Goal: Transaction & Acquisition: Purchase product/service

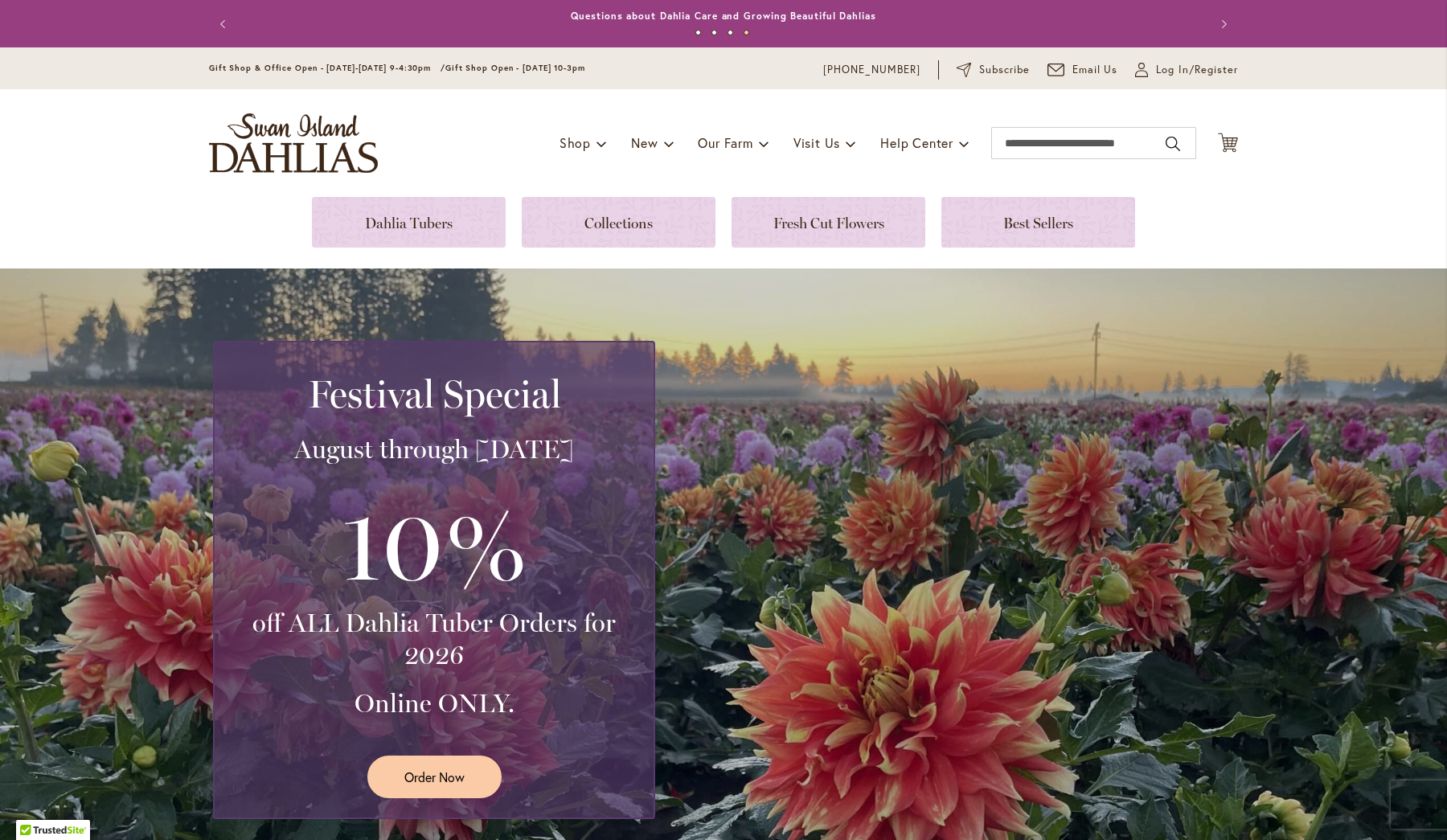
scroll to position [57, 0]
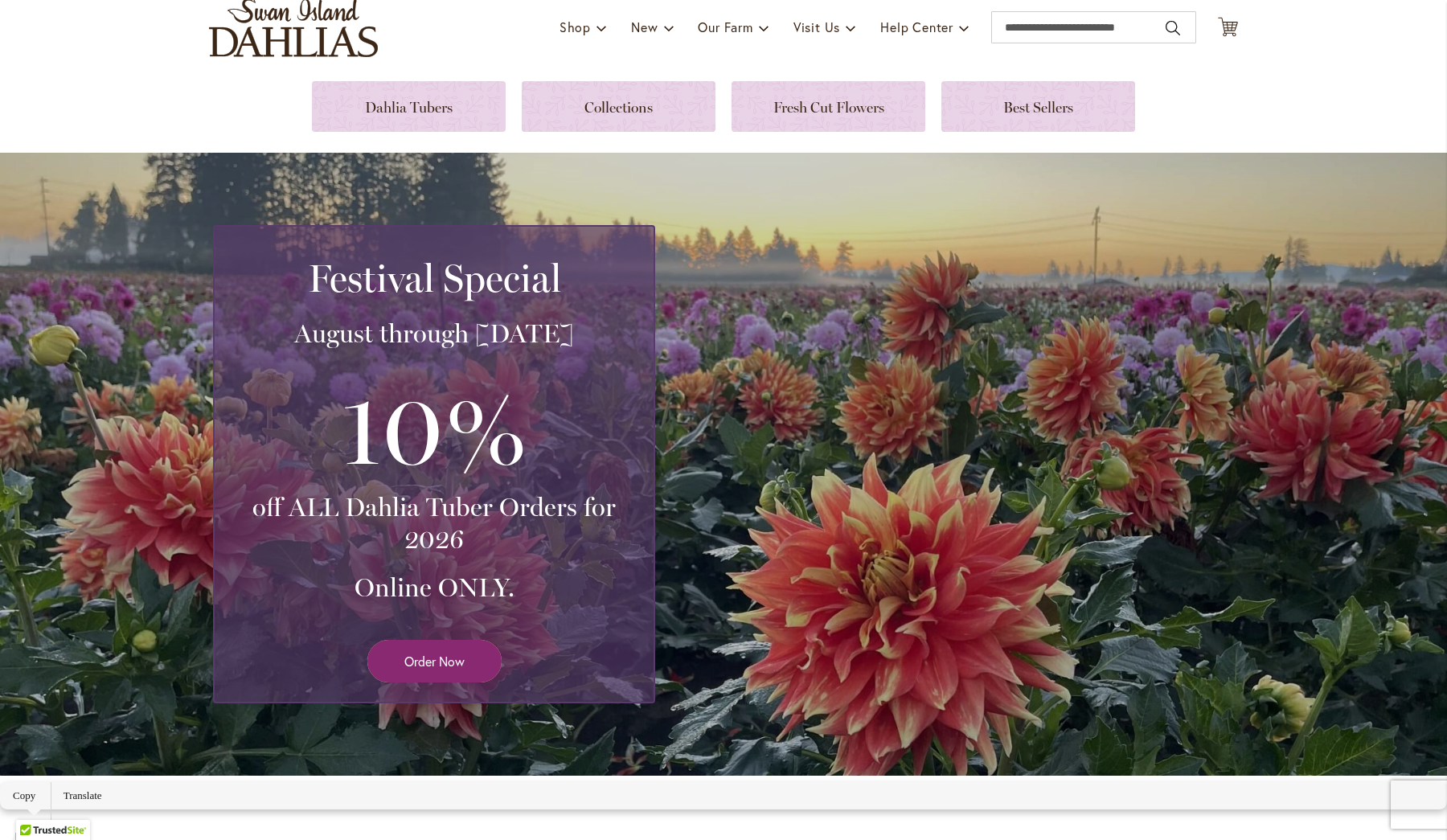
click at [432, 682] on link "Order Now" at bounding box center [434, 661] width 134 height 43
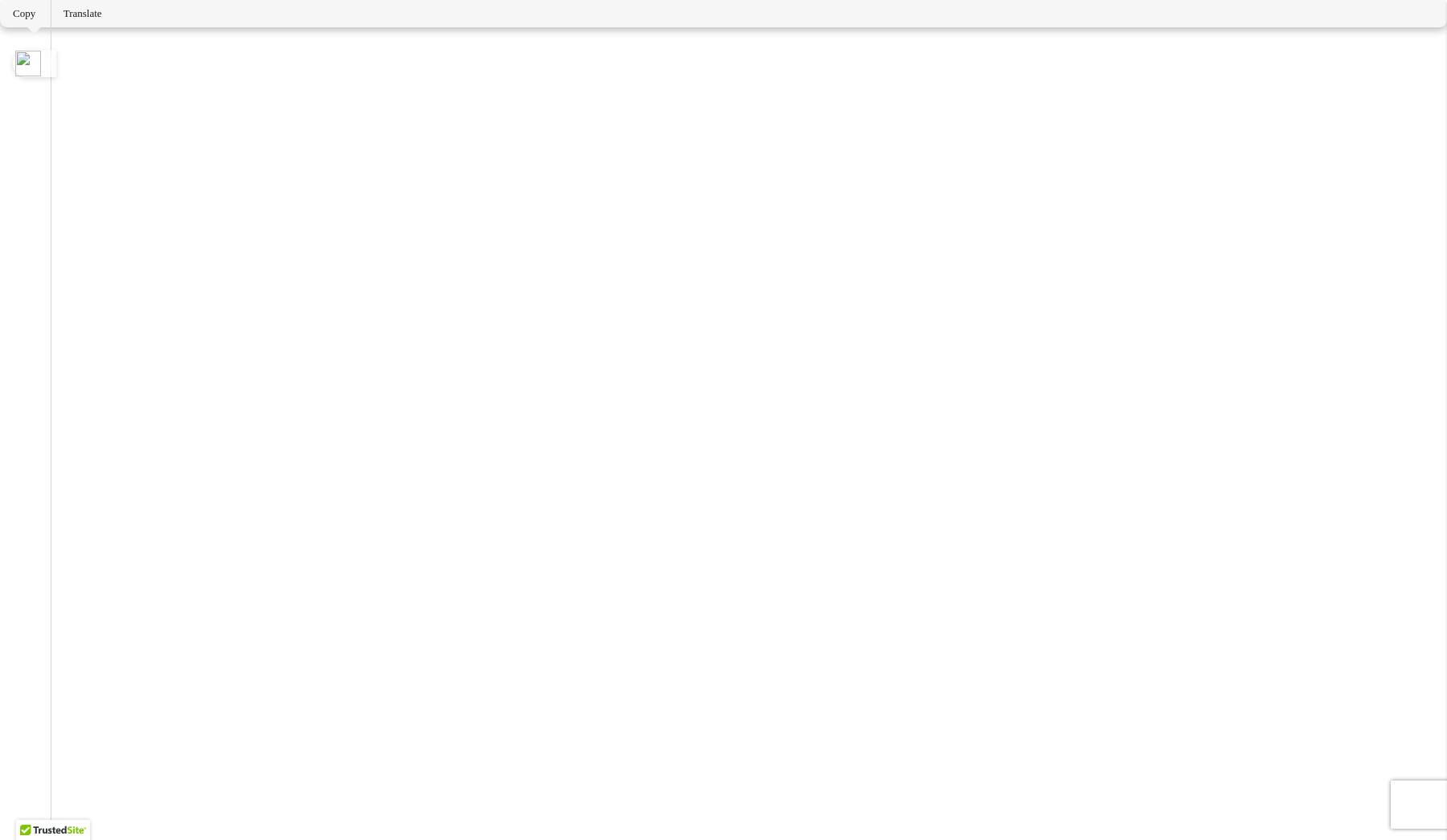
scroll to position [1062, 0]
drag, startPoint x: 861, startPoint y: 538, endPoint x: 821, endPoint y: 535, distance: 40.1
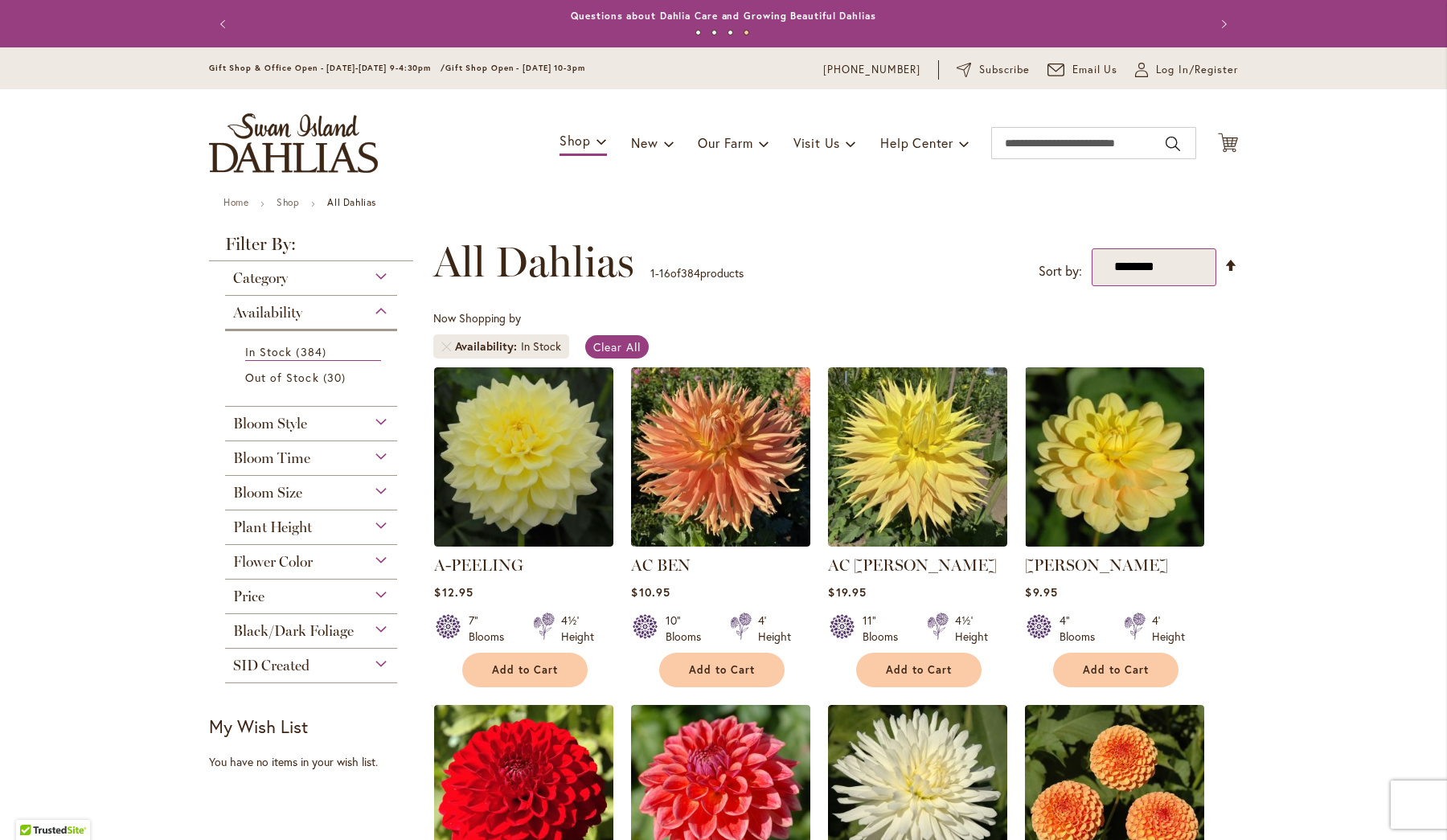
scroll to position [0, 0]
click at [299, 423] on span "Bloom Style" at bounding box center [270, 423] width 74 height 18
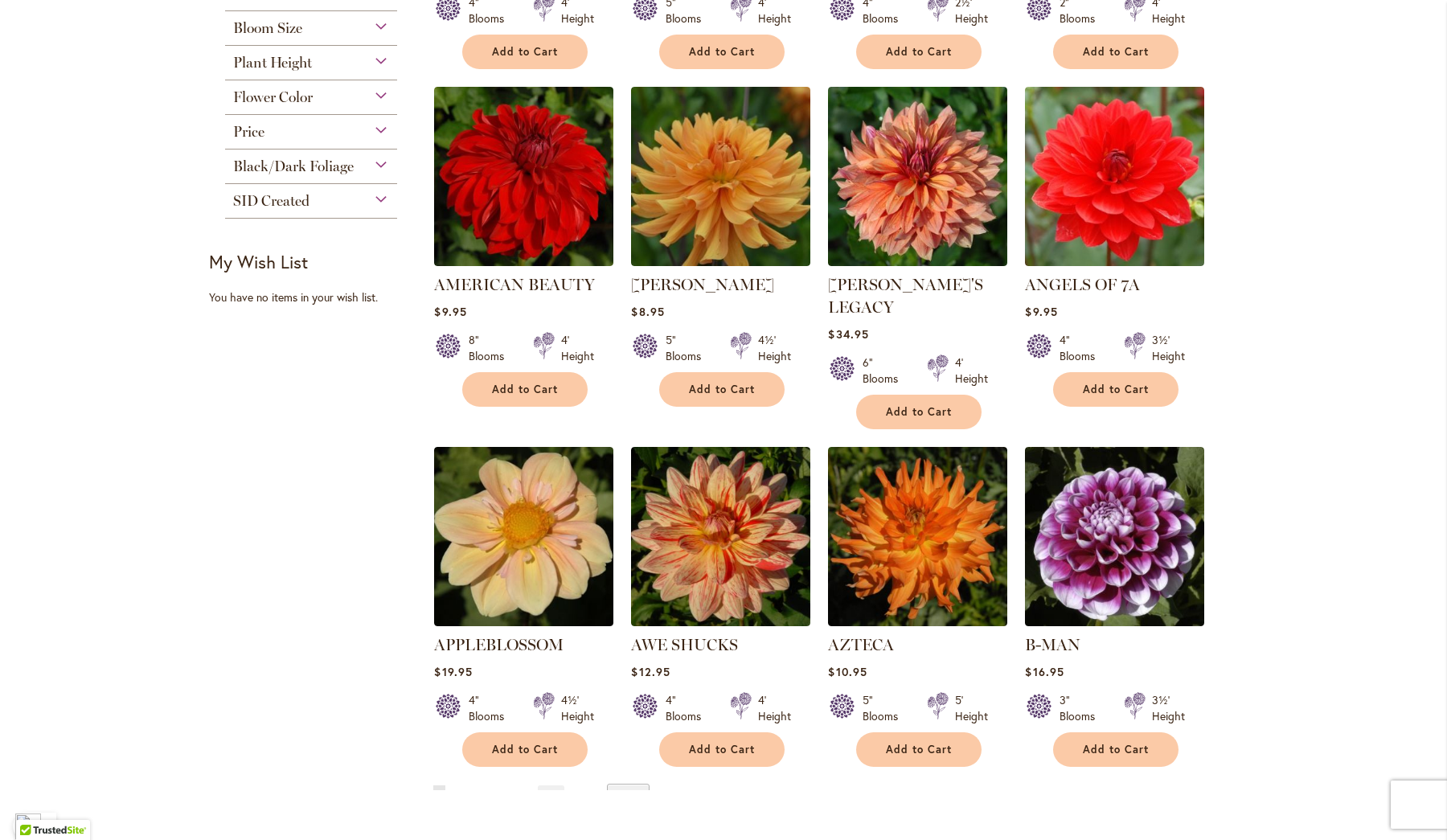
scroll to position [1016, 0]
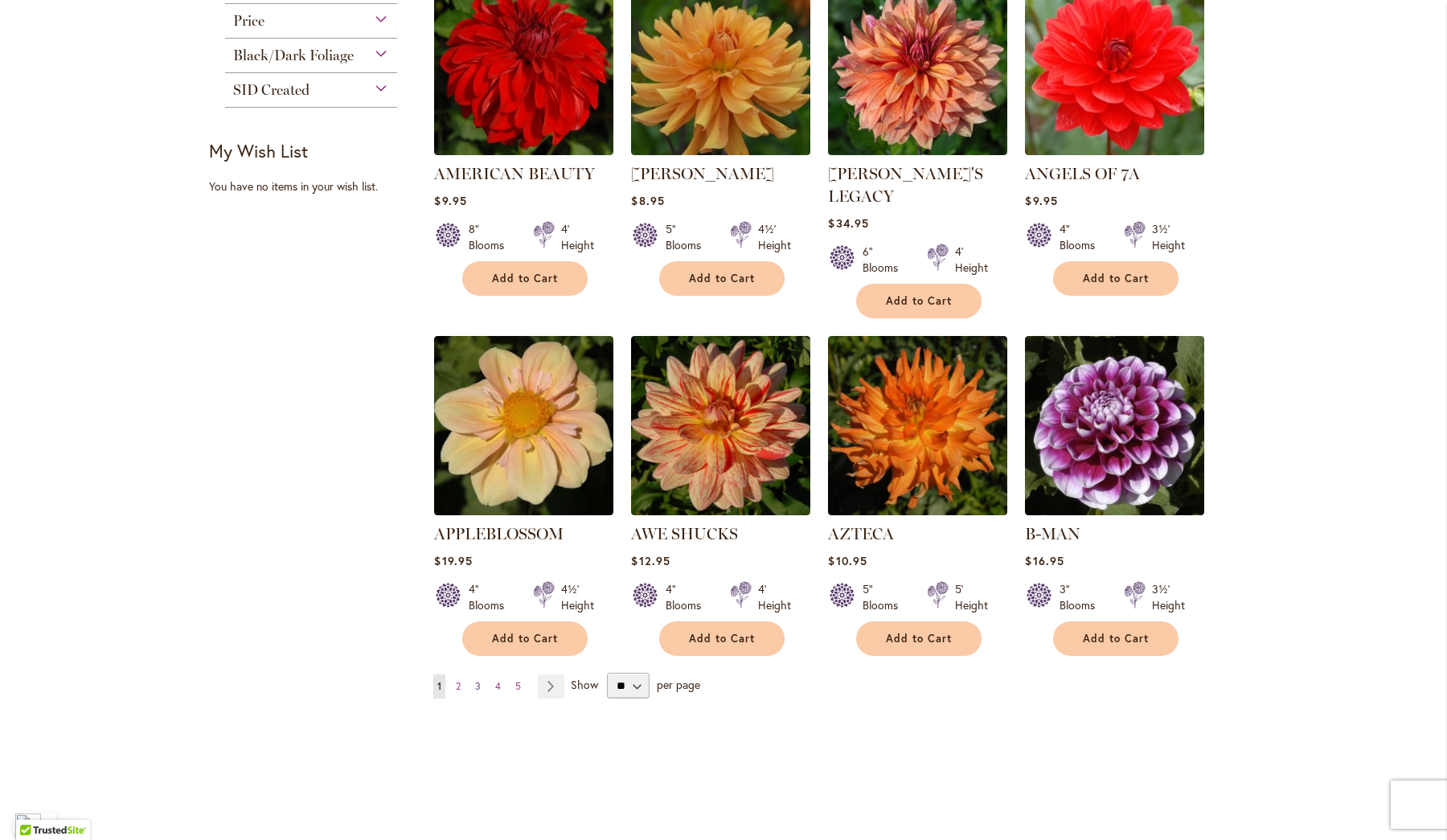
click at [476, 698] on link "Page 3" at bounding box center [478, 685] width 14 height 24
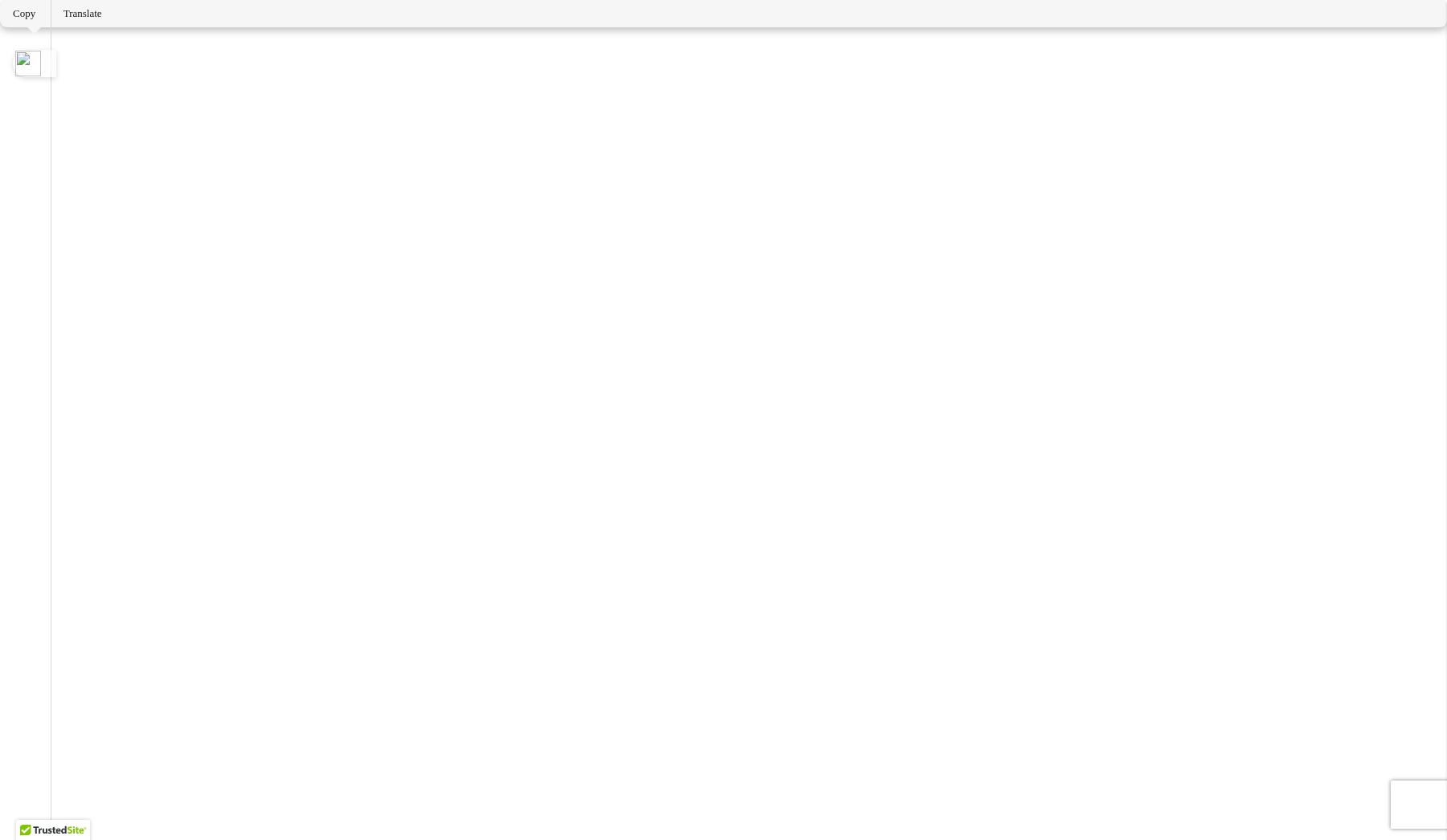
scroll to position [1174, 0]
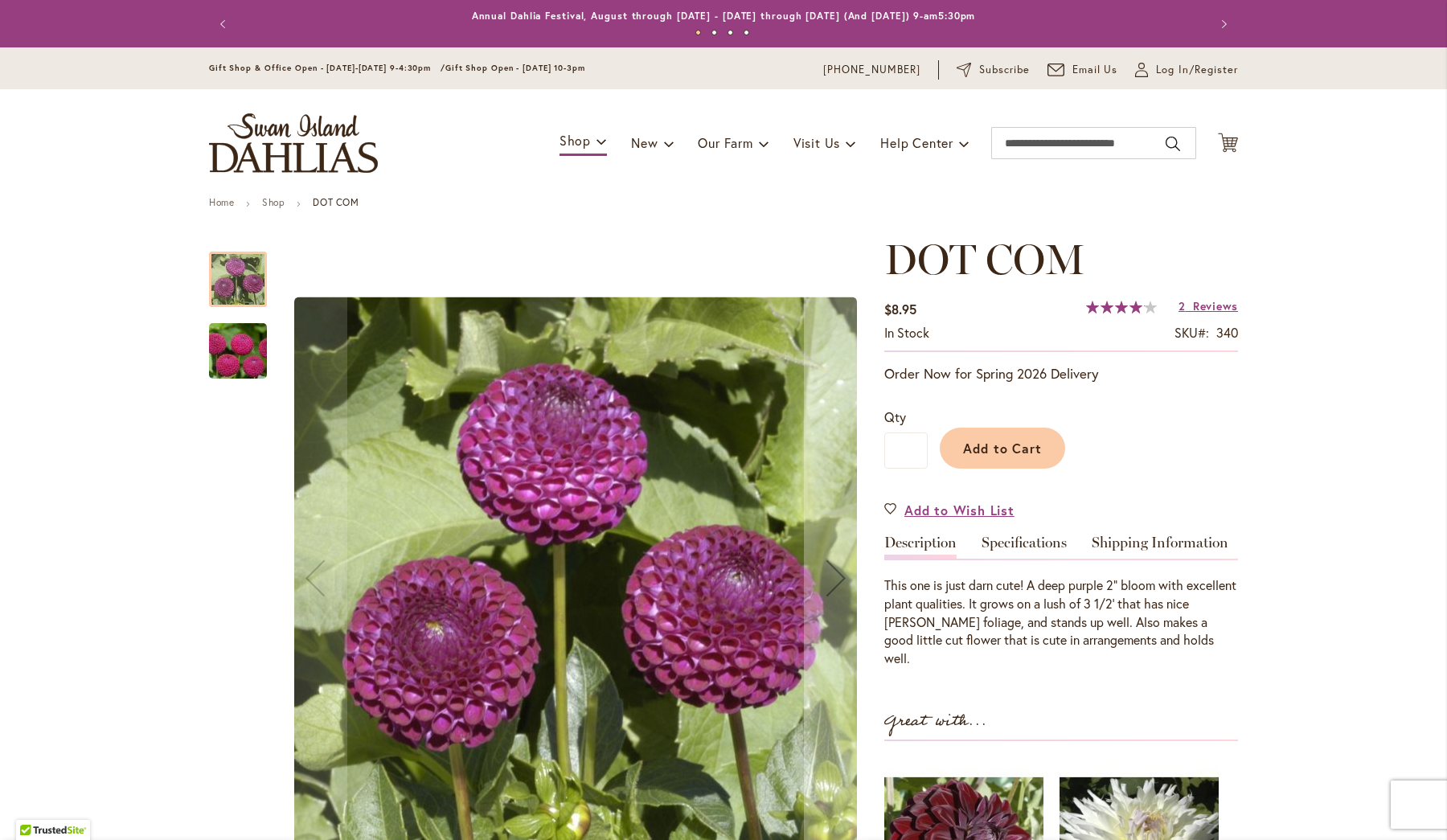
click at [248, 355] on img "DOT COM" at bounding box center [238, 351] width 116 height 77
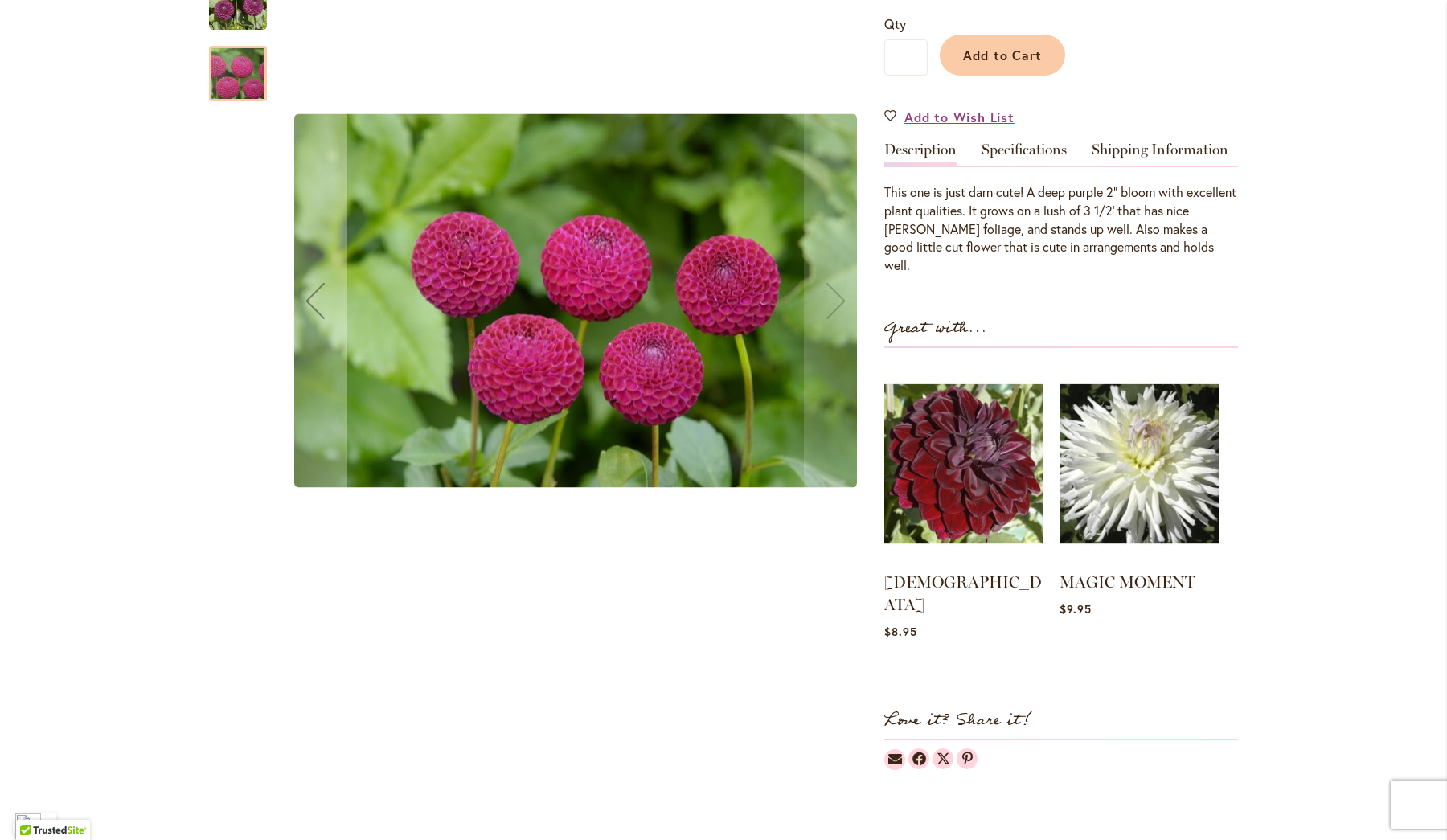
scroll to position [364, 0]
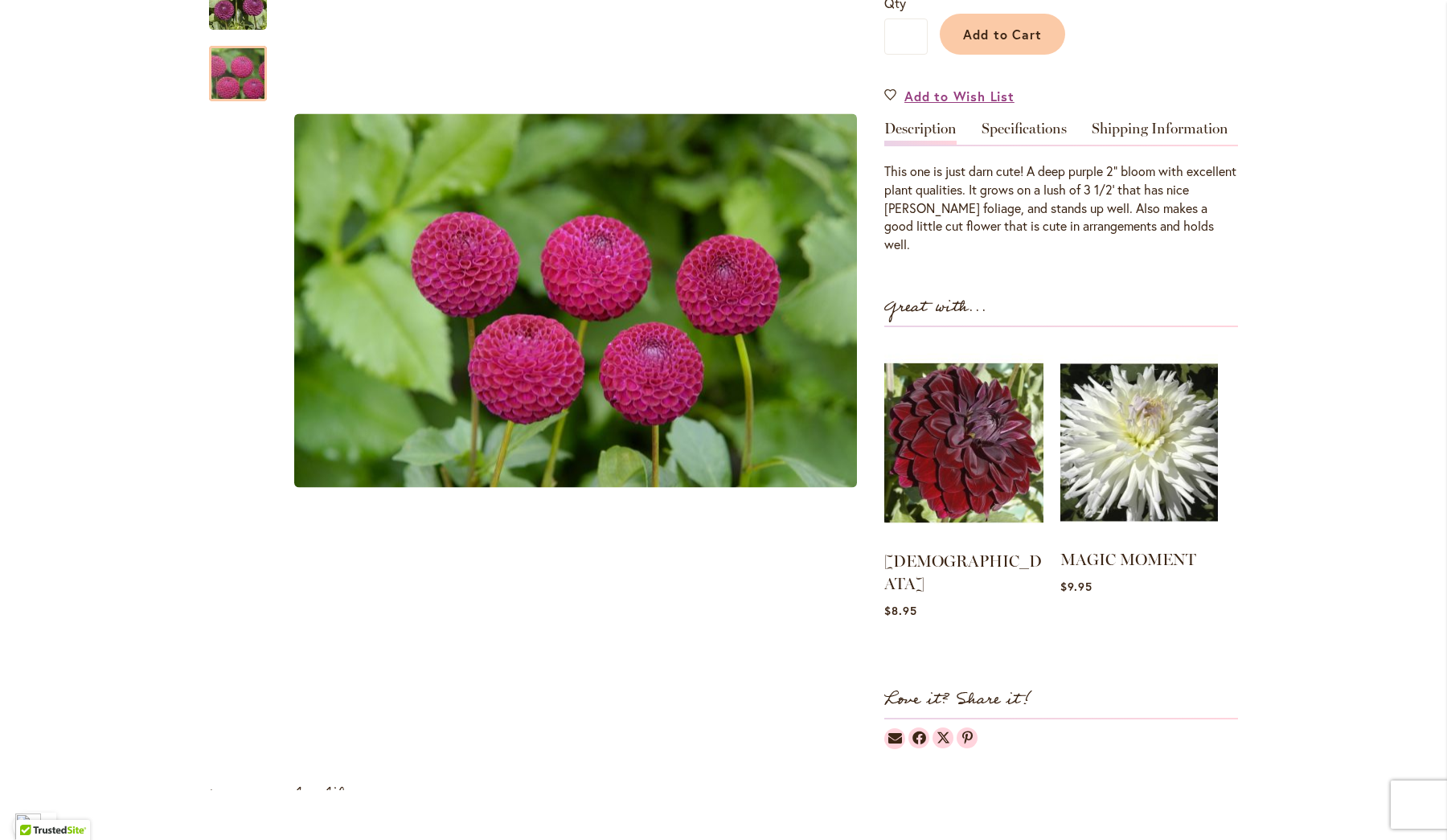
click at [1168, 468] on img at bounding box center [1139, 442] width 158 height 197
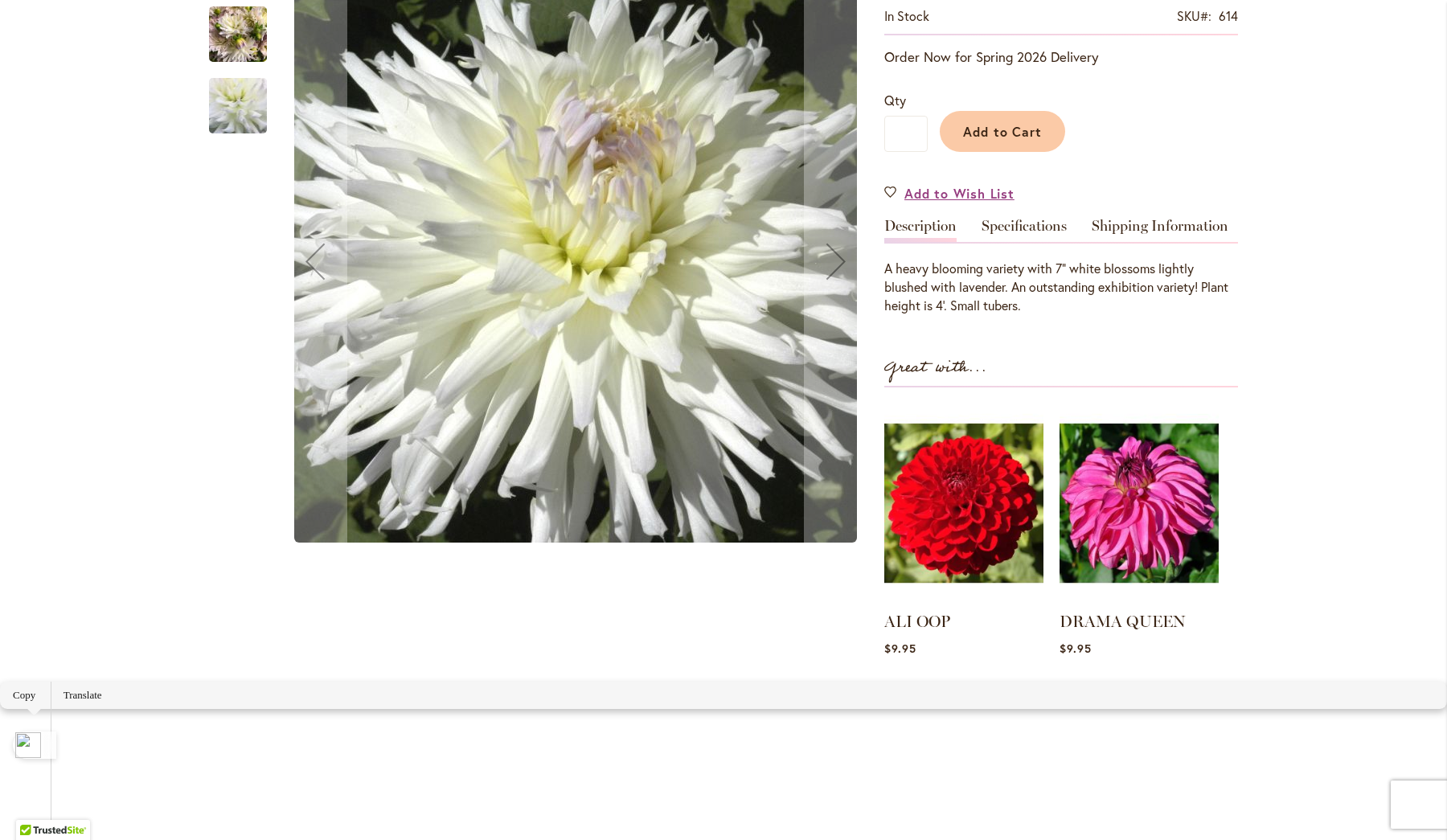
scroll to position [176, 0]
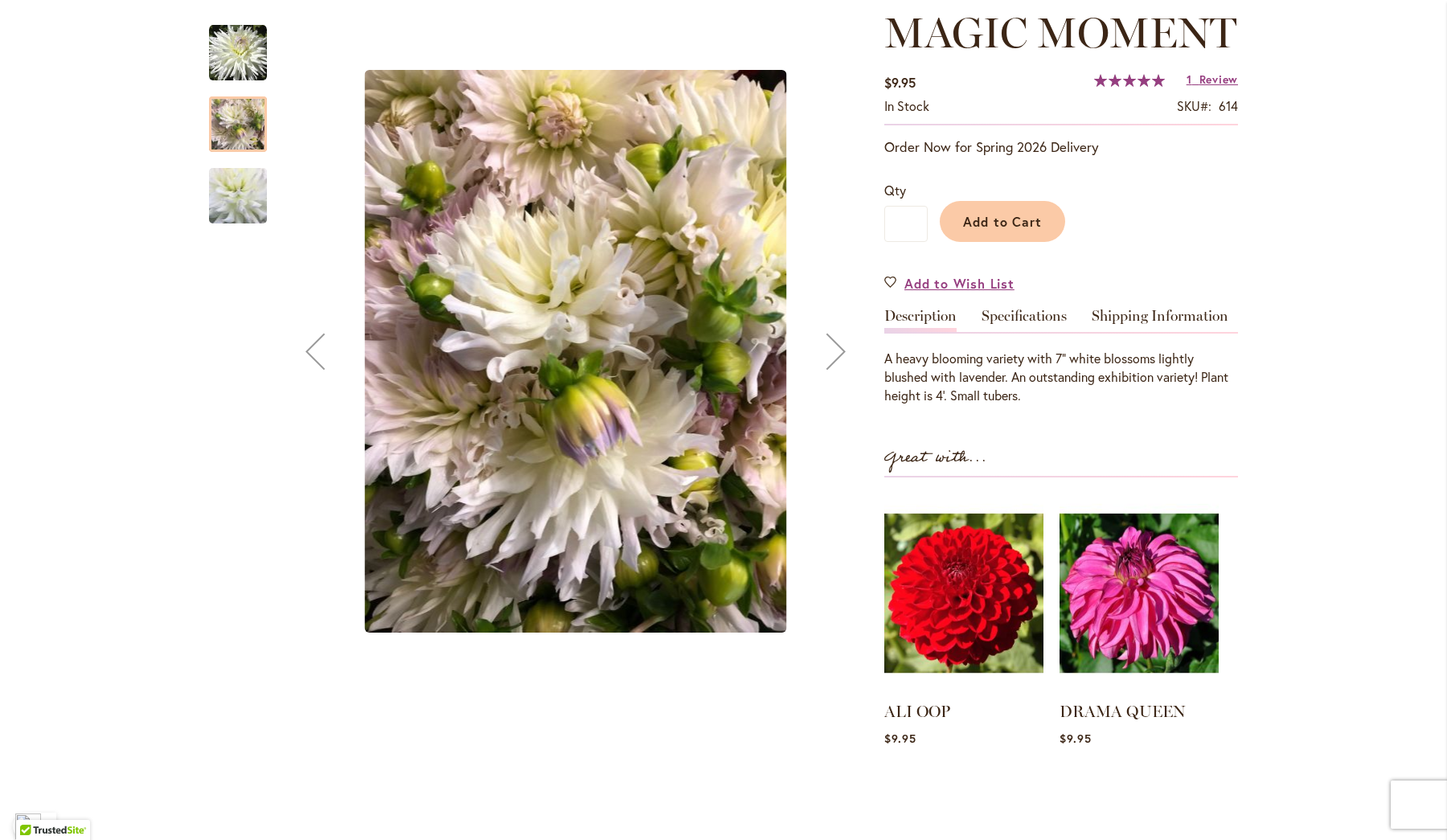
click at [236, 234] on img "MAGIC MOMENT" at bounding box center [238, 196] width 112 height 111
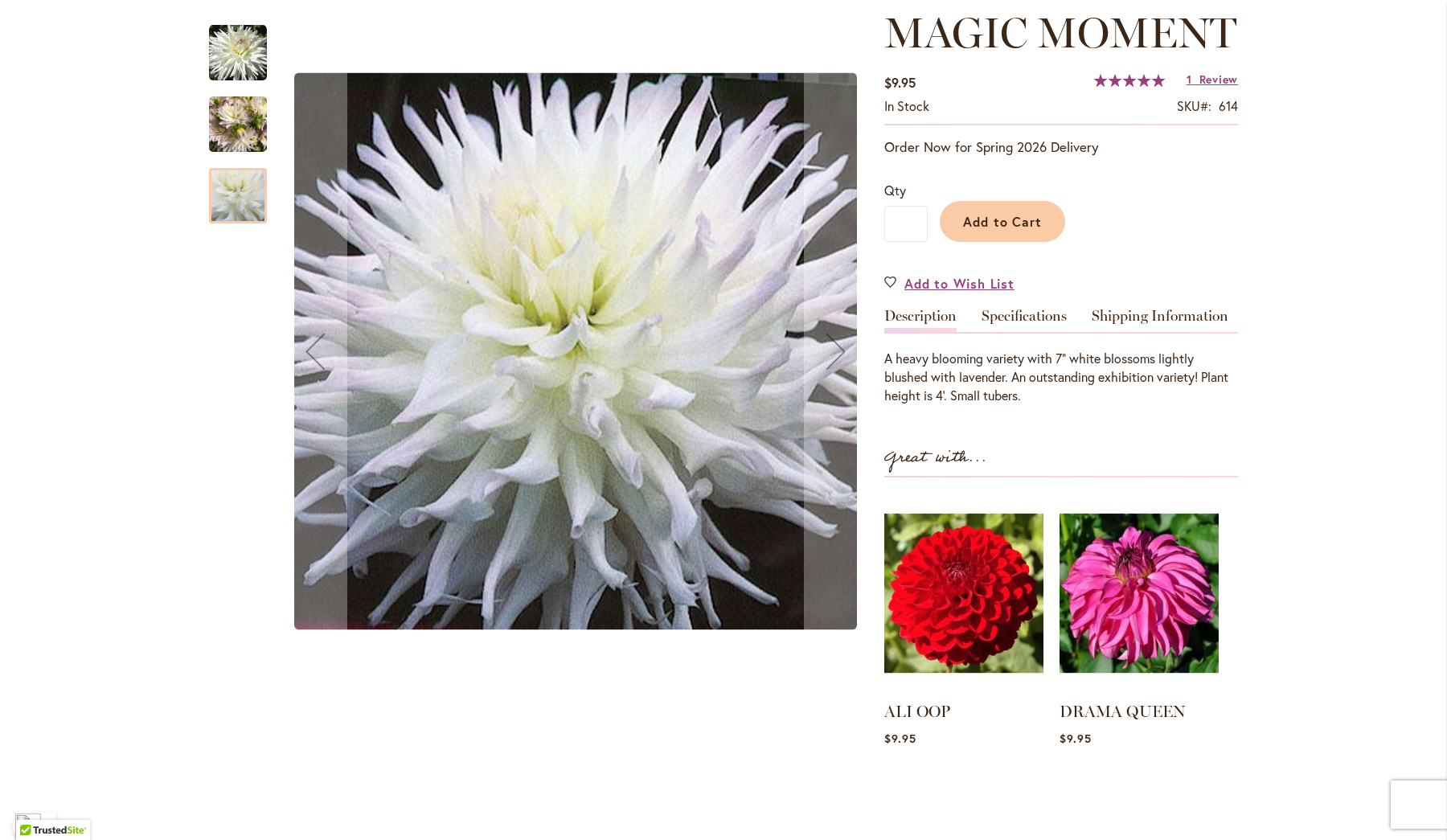
click at [249, 82] on img "MAGIC MOMENT" at bounding box center [238, 52] width 57 height 57
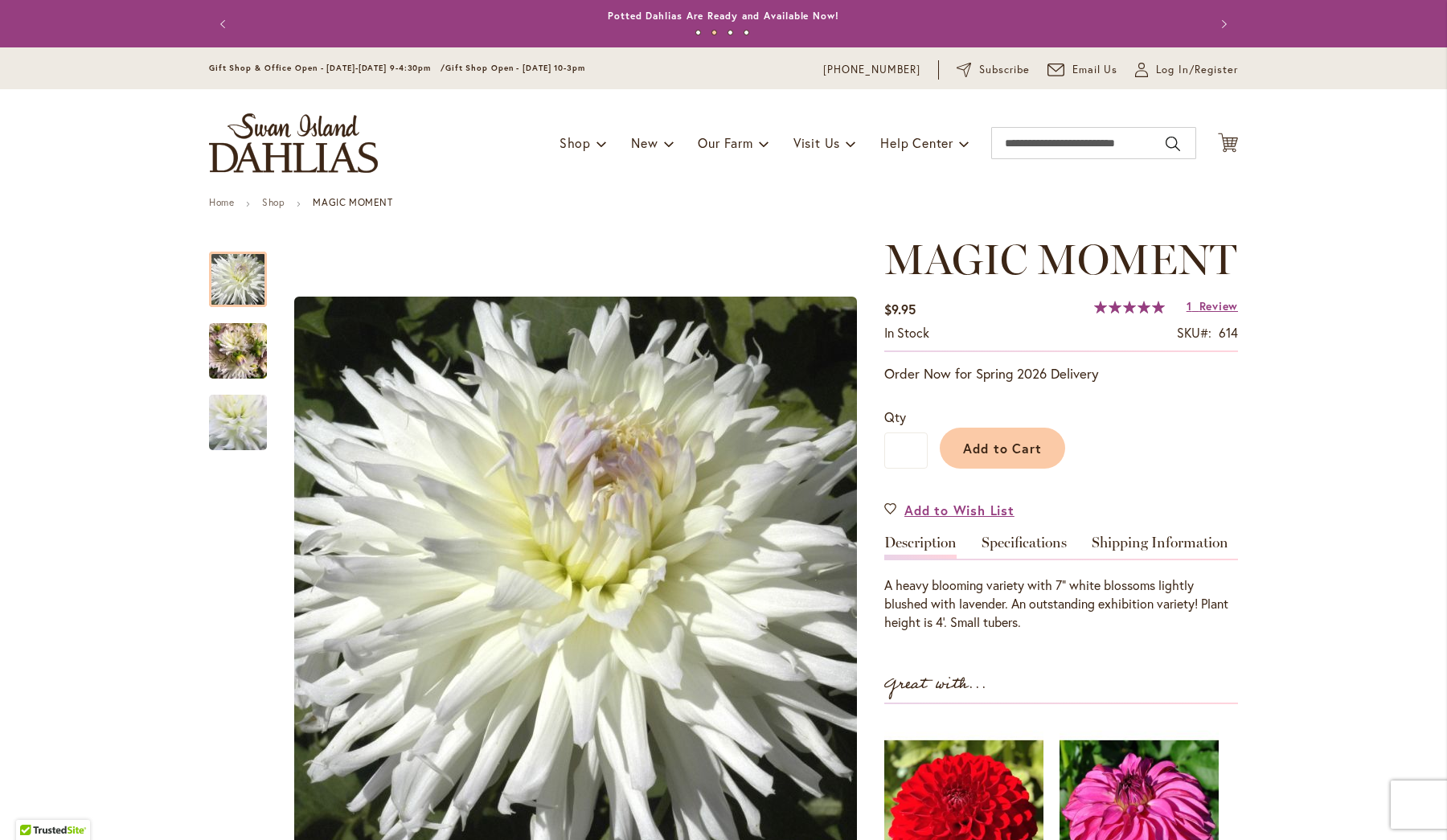
scroll to position [0, 0]
click at [1124, 150] on input "Search" at bounding box center [1093, 143] width 205 height 32
type input "**********"
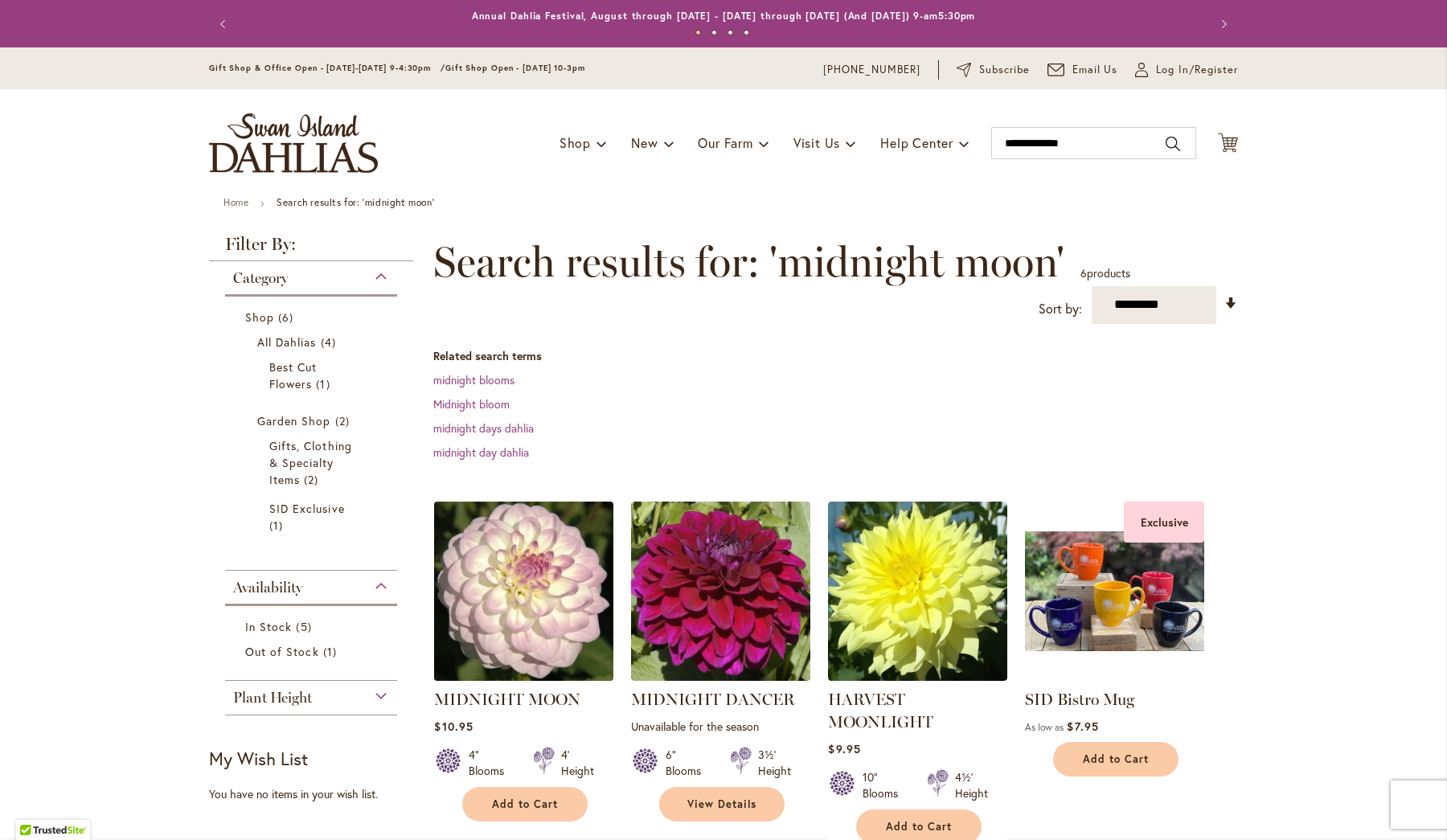
click at [523, 548] on img at bounding box center [524, 590] width 188 height 188
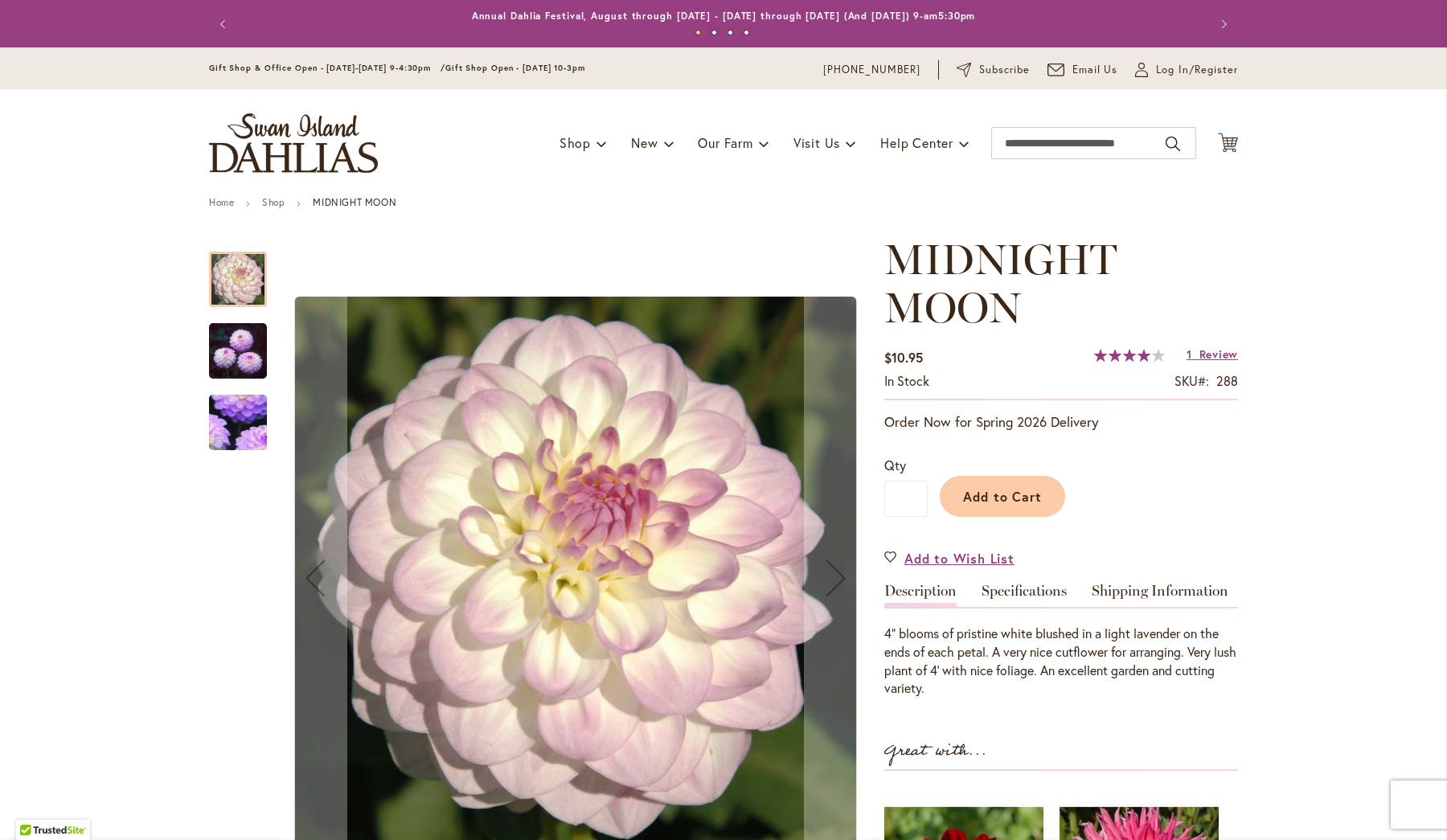
click at [229, 348] on img "MIDNIGHT MOON" at bounding box center [238, 351] width 57 height 59
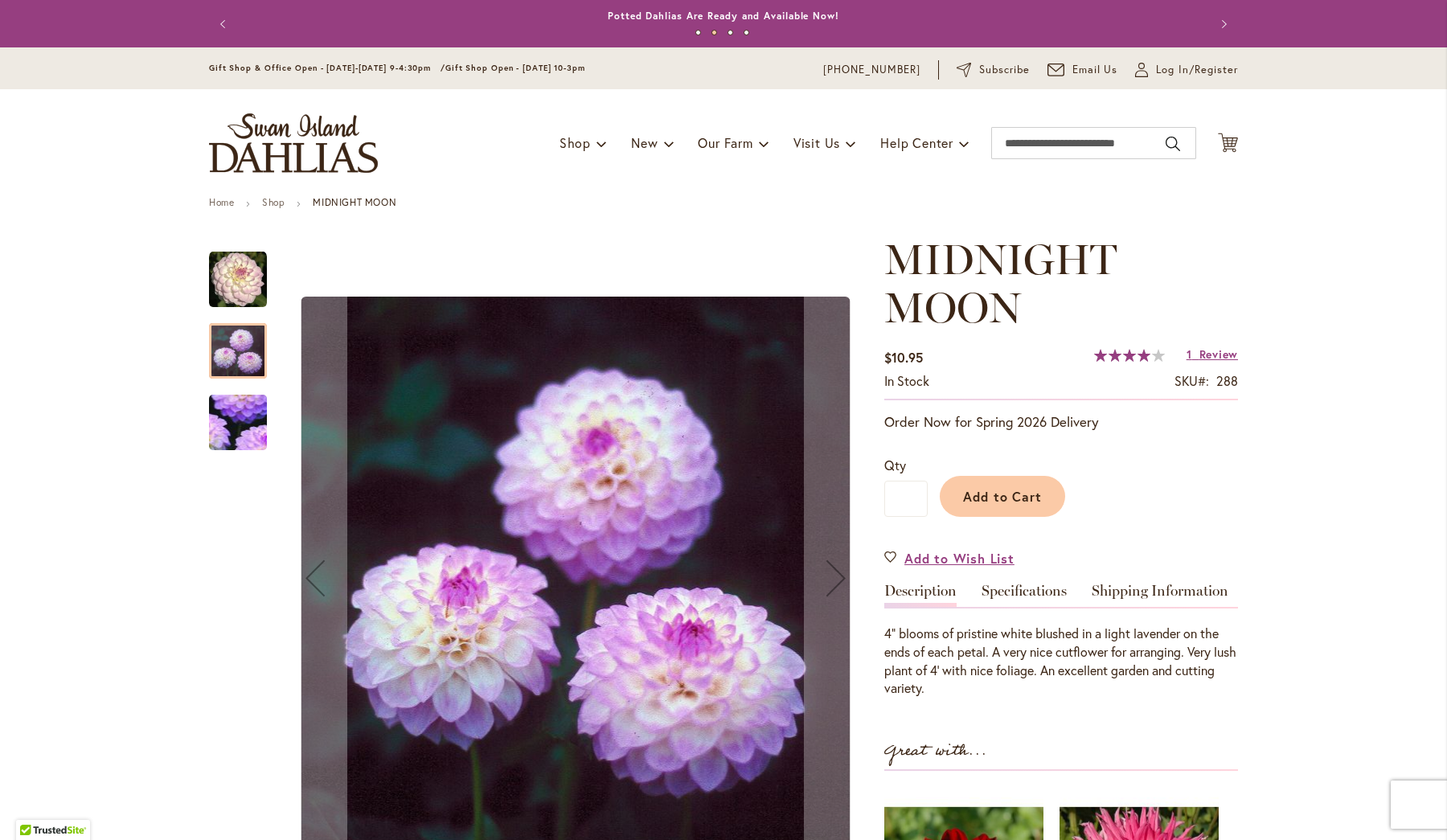
click at [226, 279] on img "MIDNIGHT MOON" at bounding box center [238, 279] width 57 height 57
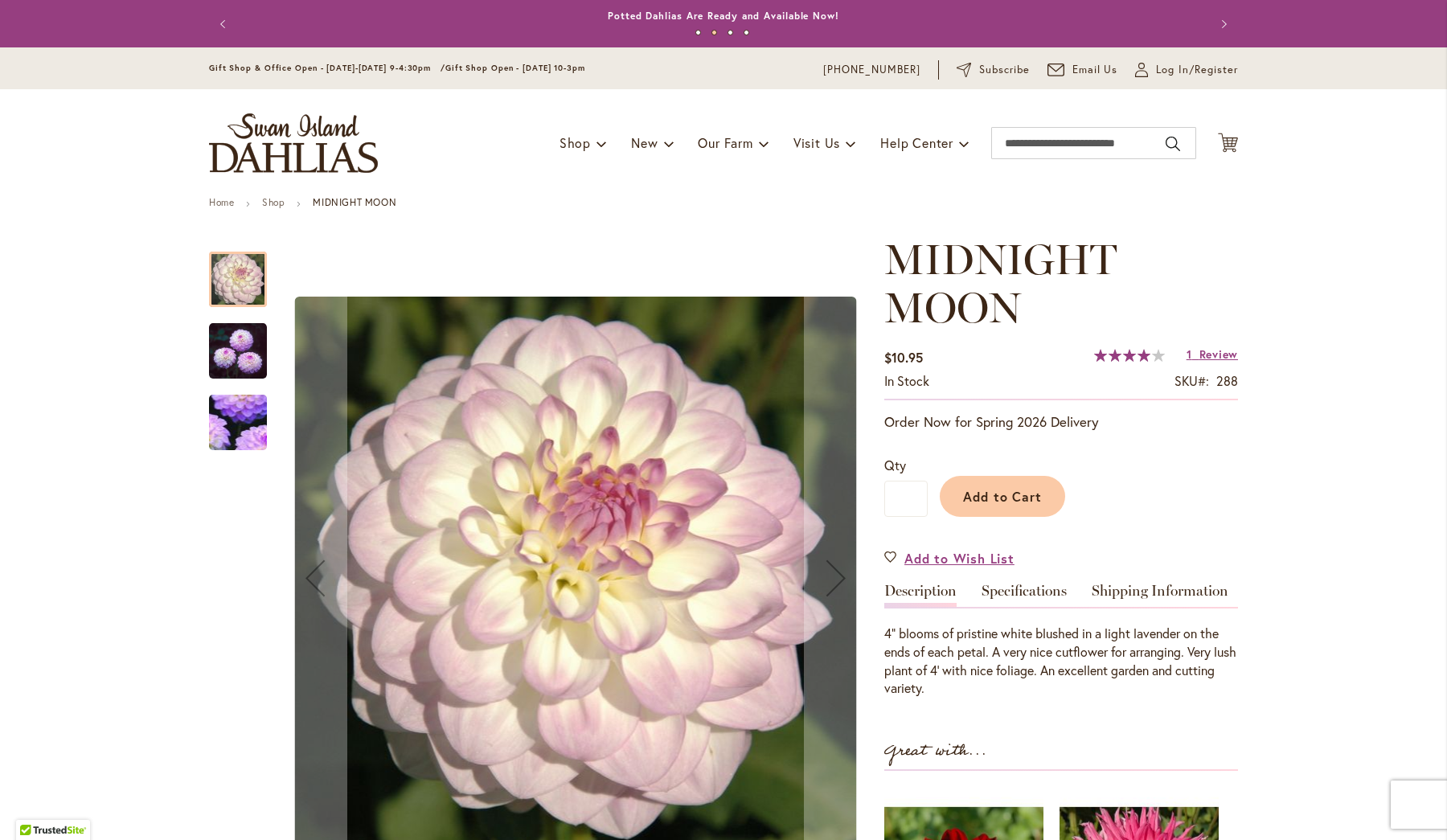
click at [243, 427] on img "MIDNIGHT MOON" at bounding box center [238, 423] width 113 height 111
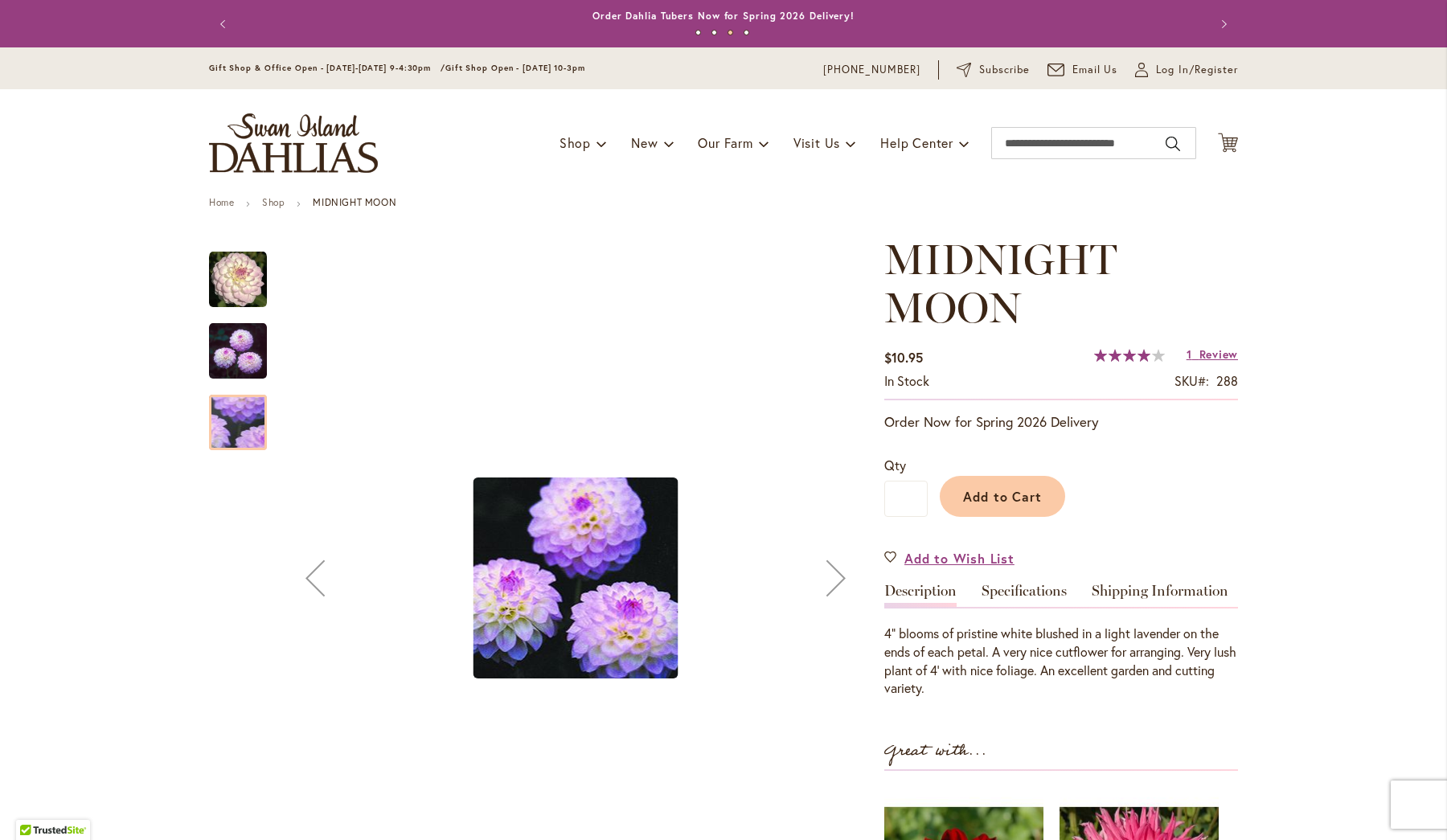
click at [222, 278] on img "MIDNIGHT MOON" at bounding box center [238, 279] width 57 height 57
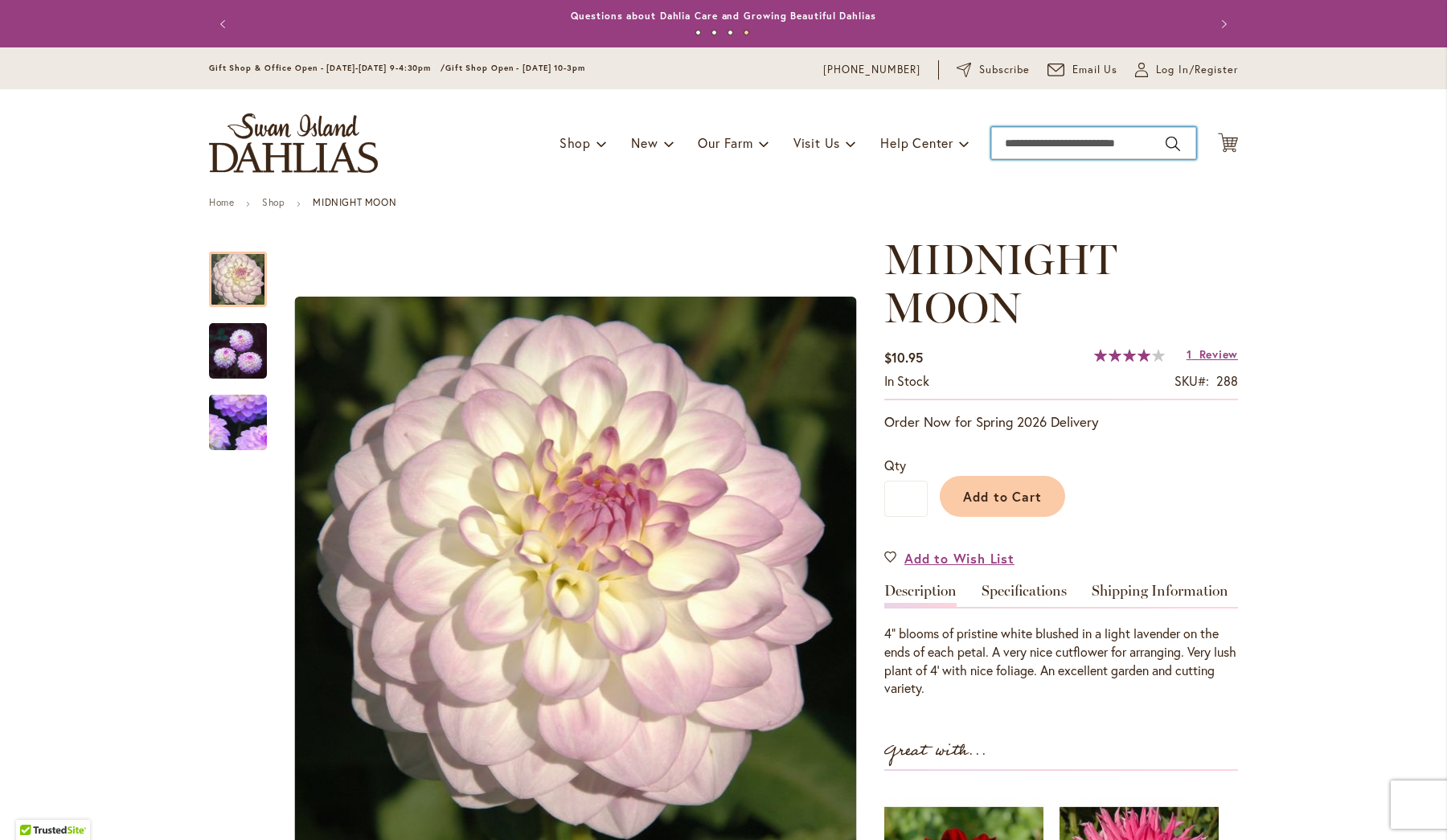
click at [1029, 133] on input "Search" at bounding box center [1093, 143] width 205 height 32
type input "**********"
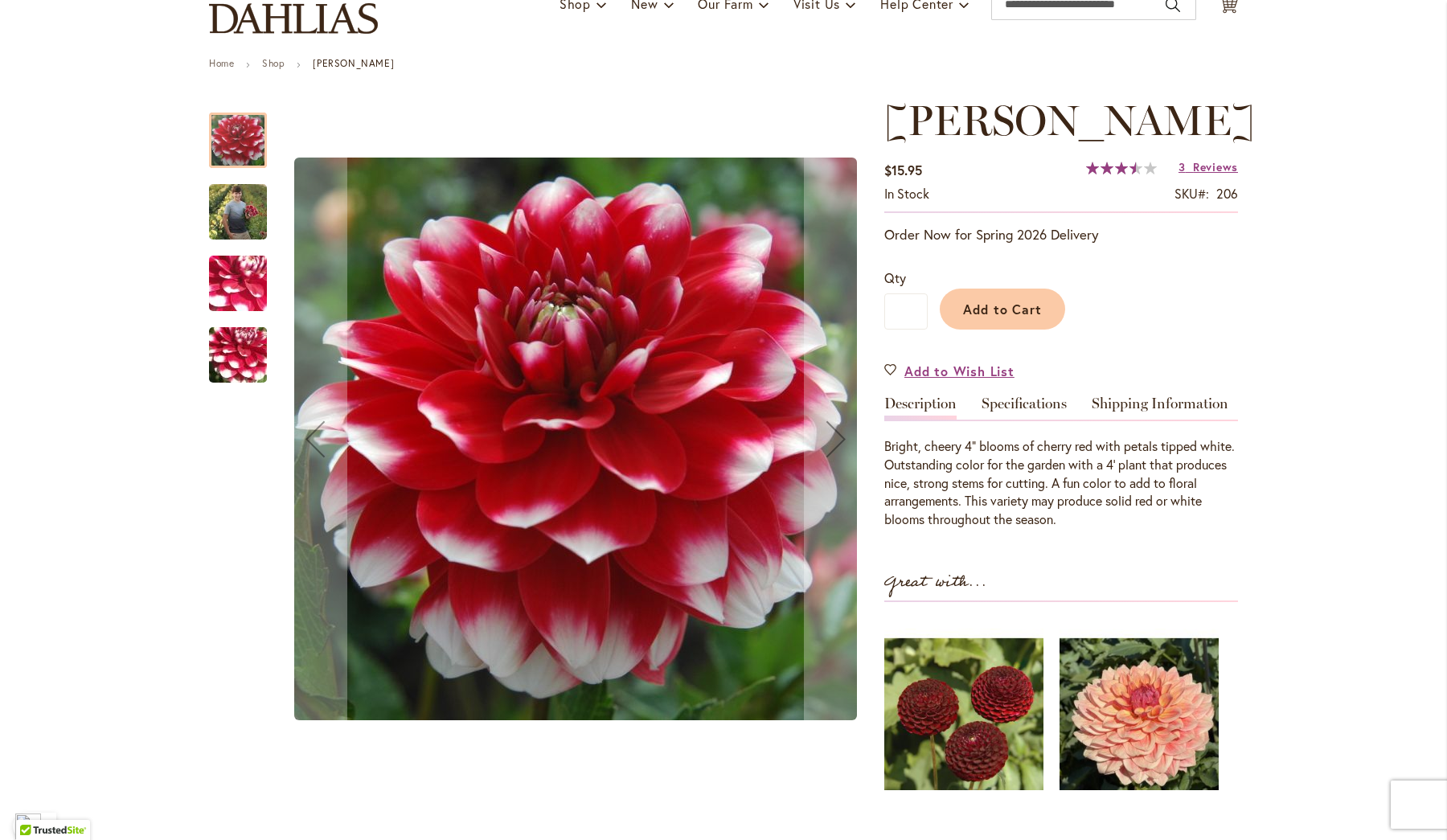
click at [234, 248] on img "ZAKARY ROBERT" at bounding box center [238, 211] width 57 height 72
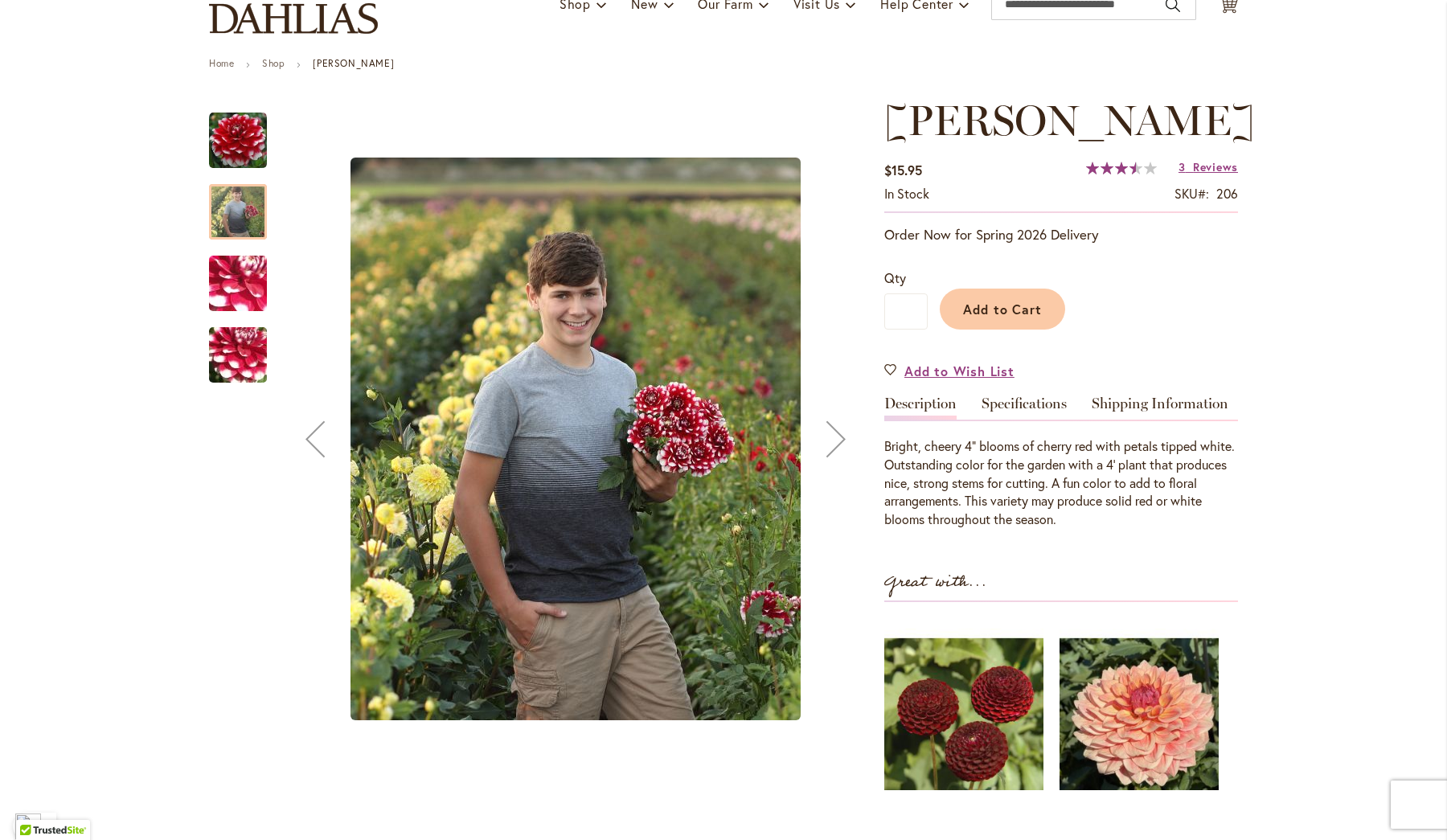
click at [224, 169] on img "ZAKARY ROBERT" at bounding box center [238, 141] width 57 height 57
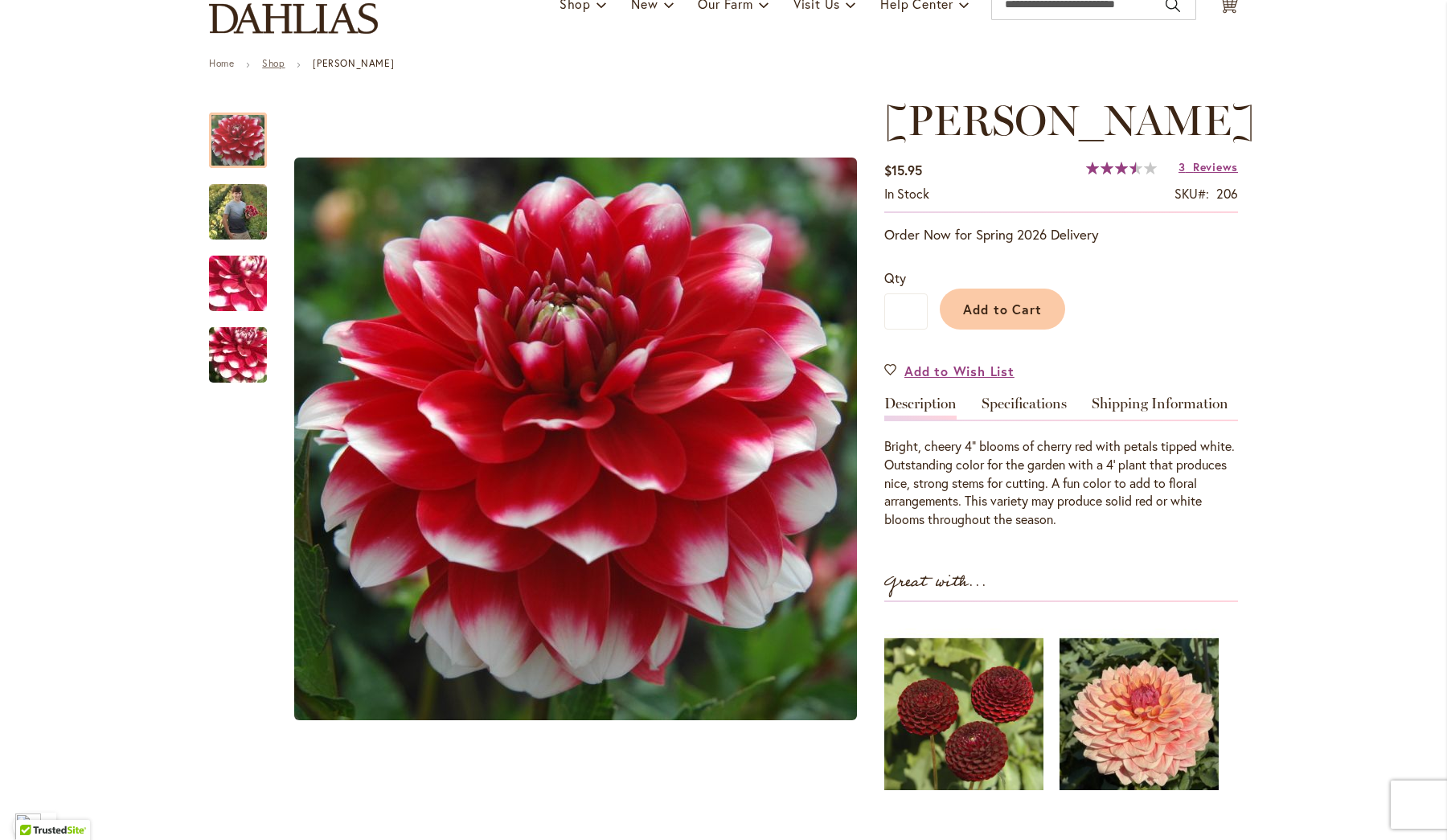
click at [271, 69] on link "Shop" at bounding box center [273, 63] width 23 height 12
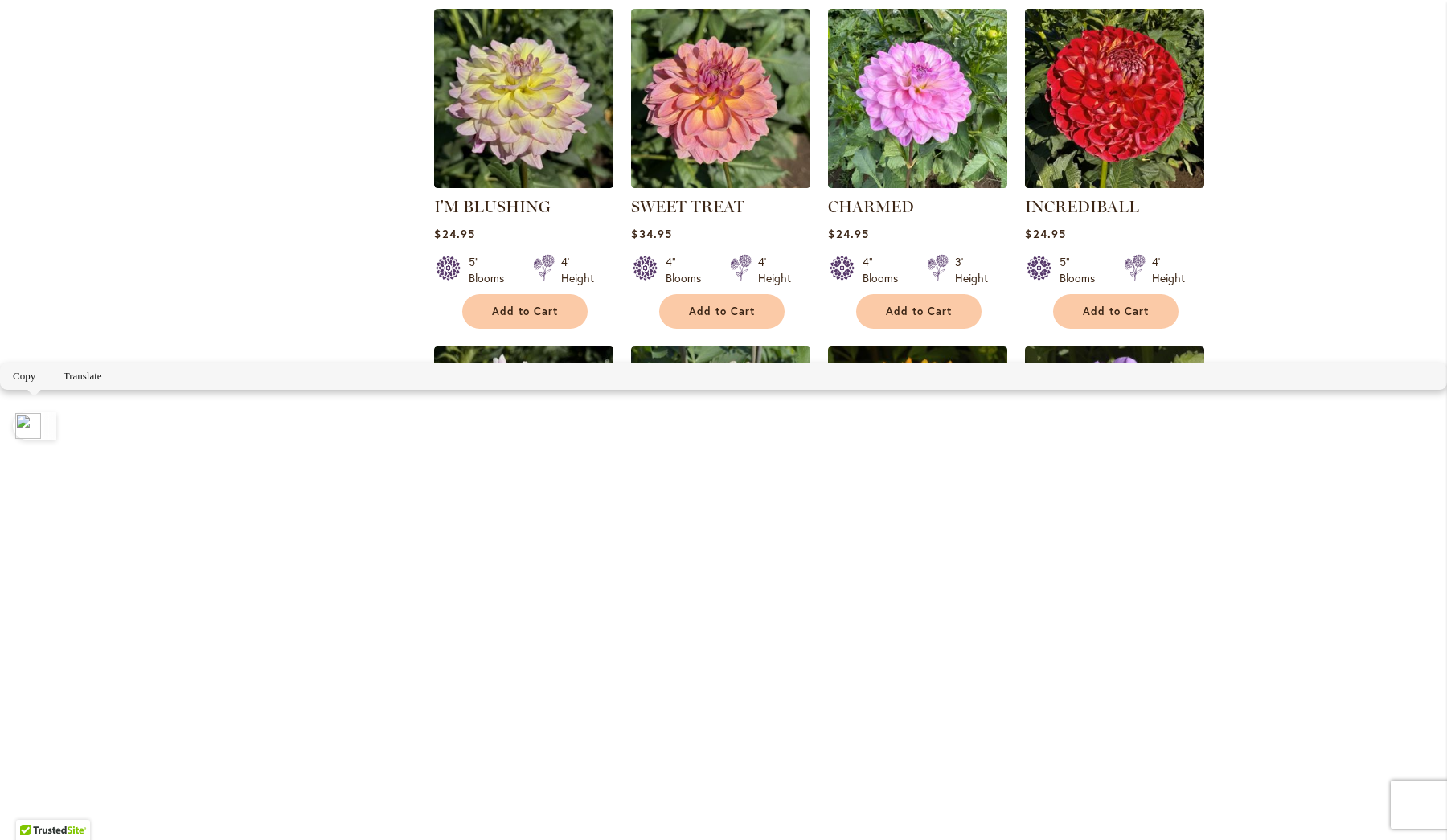
scroll to position [476, 0]
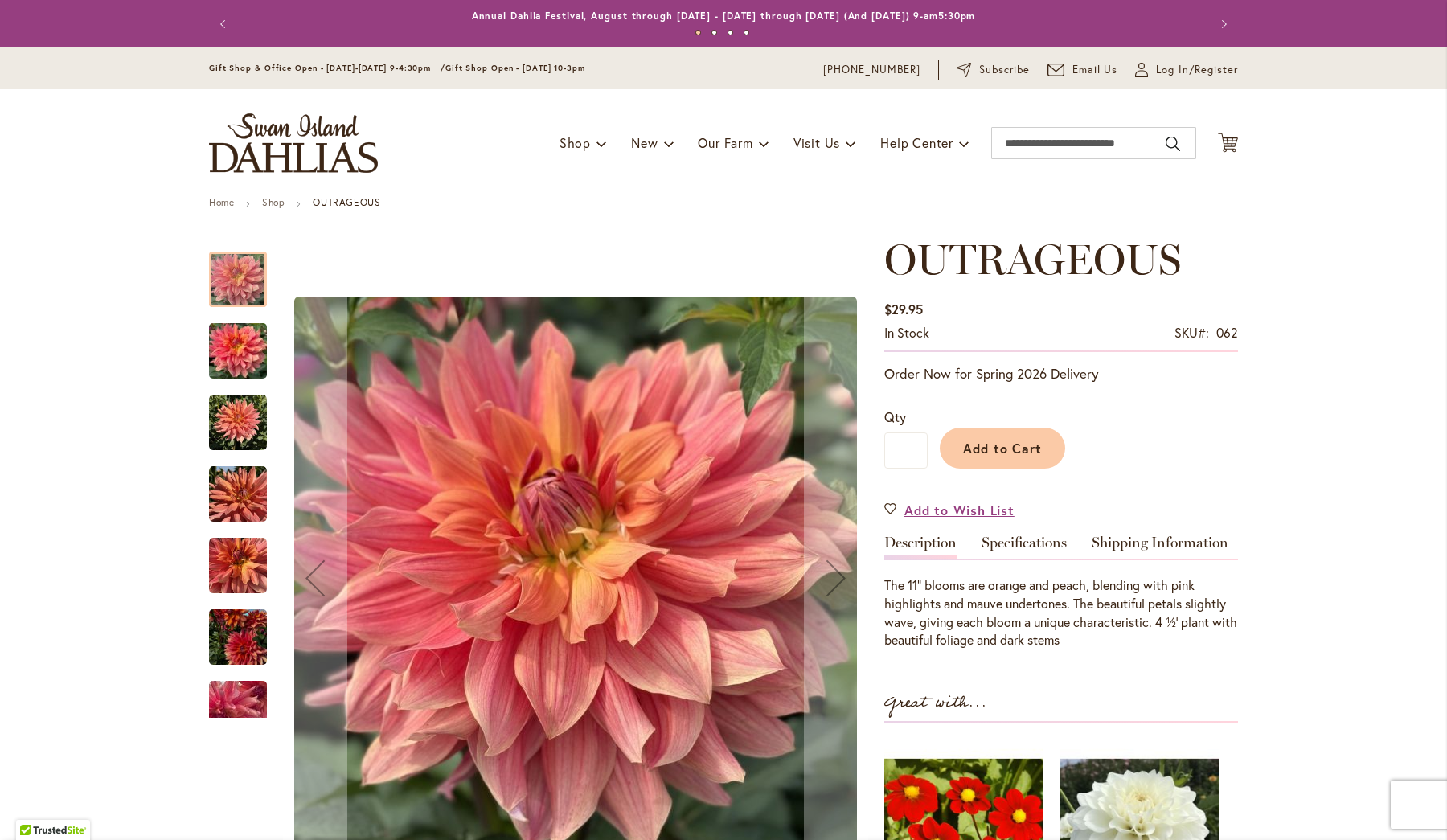
click at [233, 343] on img "OUTRAGEOUS" at bounding box center [238, 351] width 57 height 77
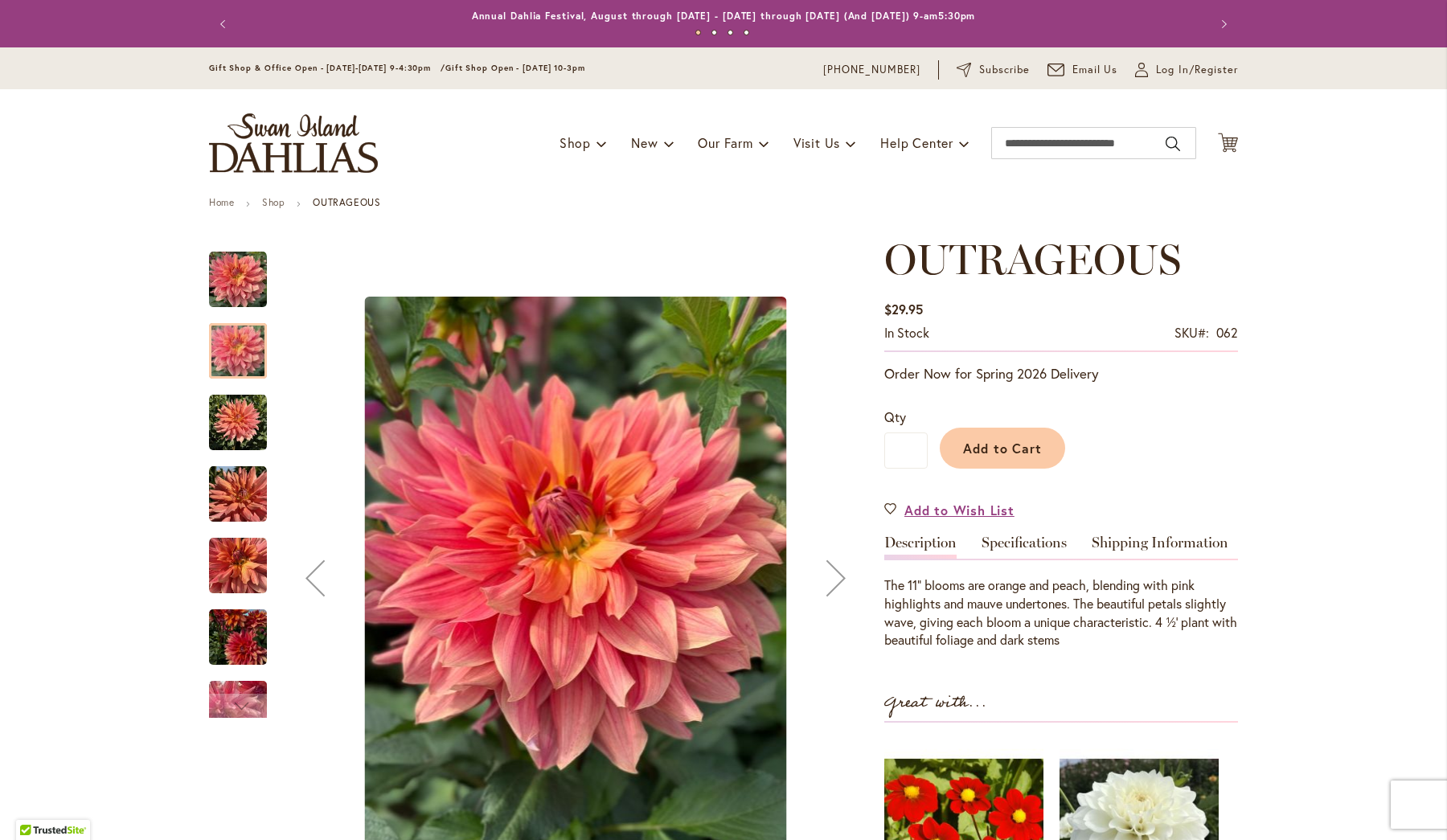
click at [228, 426] on img "OUTRAGEOUS" at bounding box center [238, 422] width 57 height 57
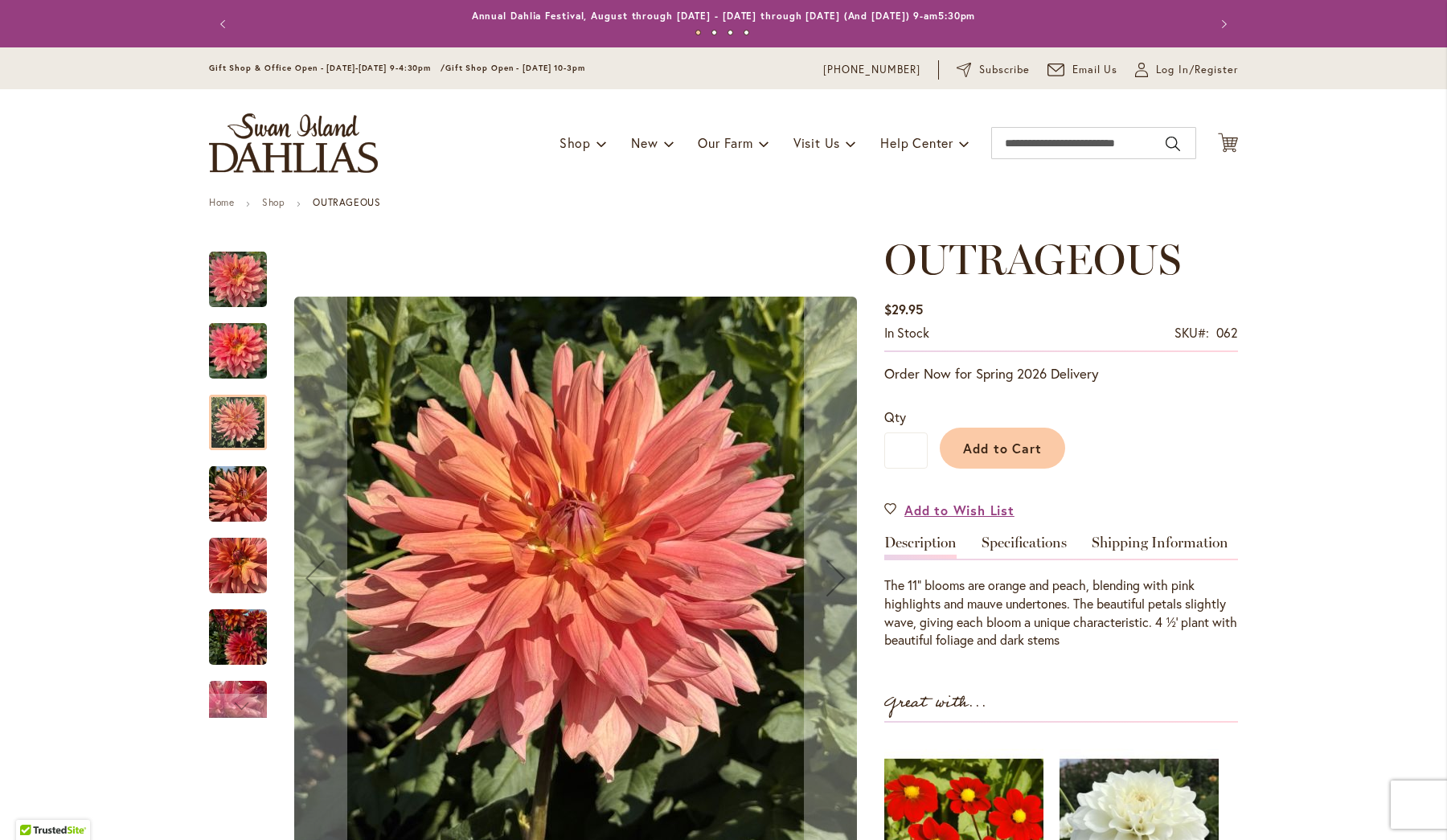
click at [234, 499] on img "OUTRAGEOUS" at bounding box center [238, 494] width 57 height 57
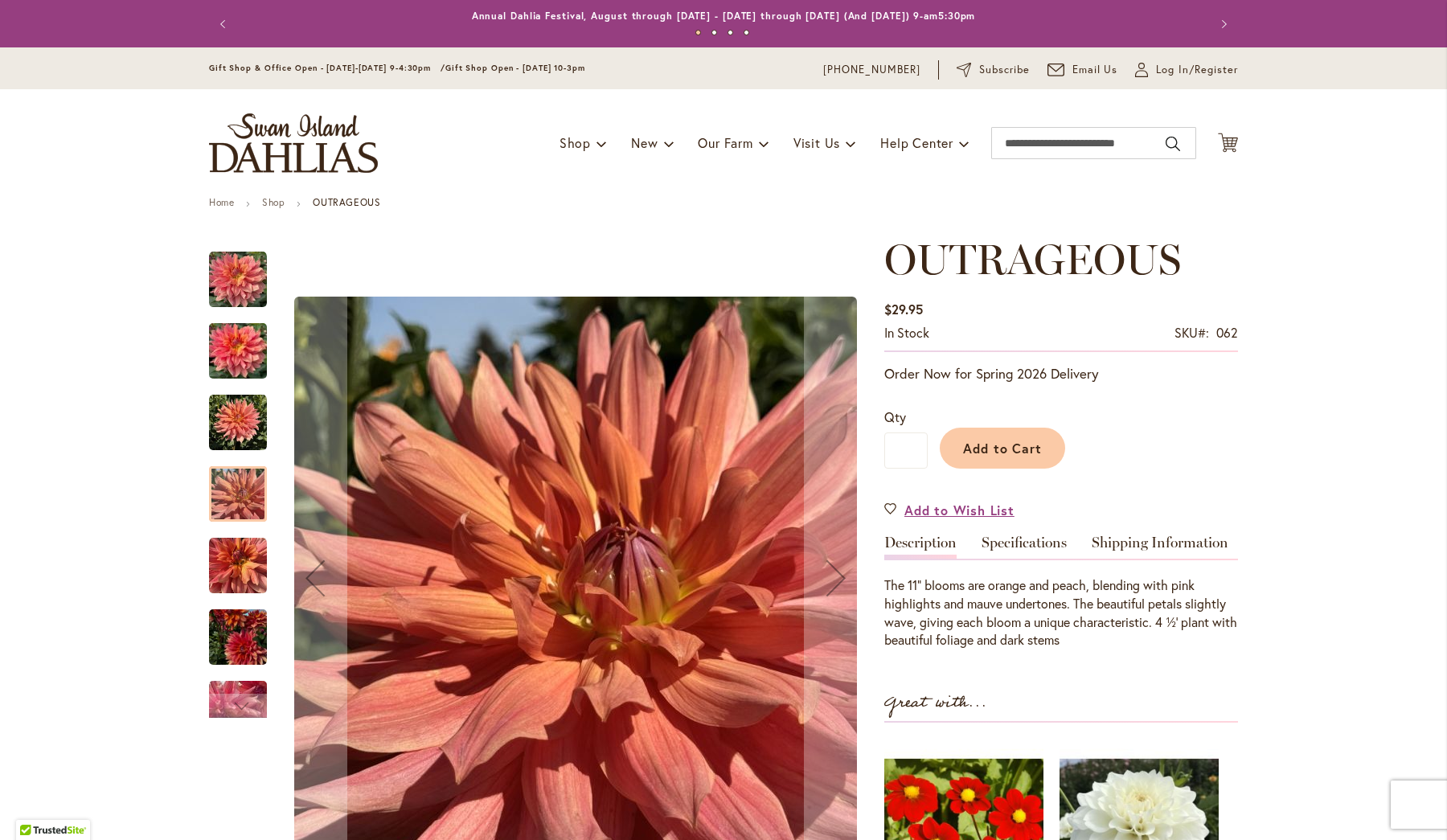
click at [224, 575] on img "OUTRAGEOUS" at bounding box center [238, 566] width 57 height 57
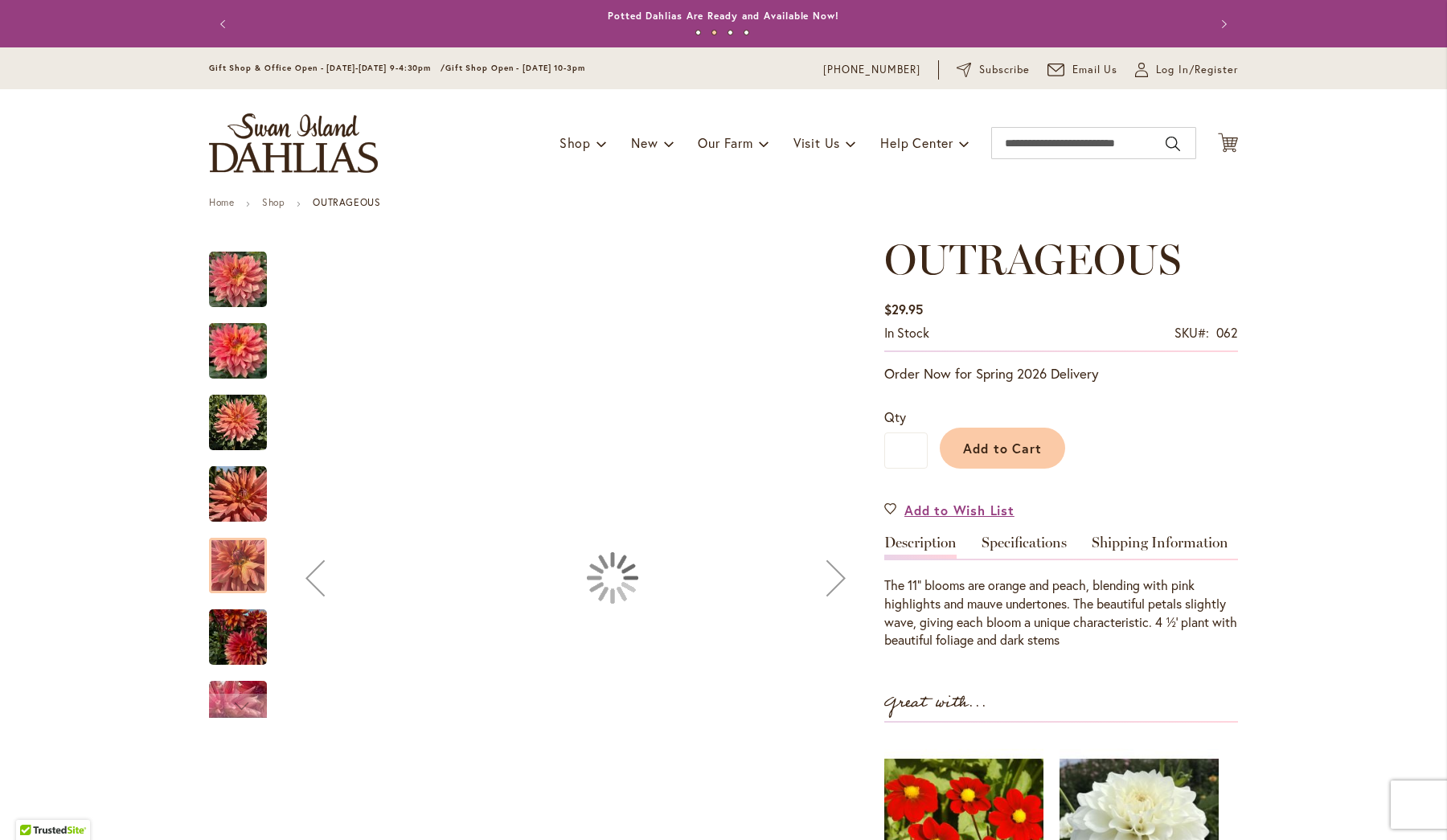
click at [223, 640] on img "OUTRAGEOUS" at bounding box center [238, 637] width 57 height 77
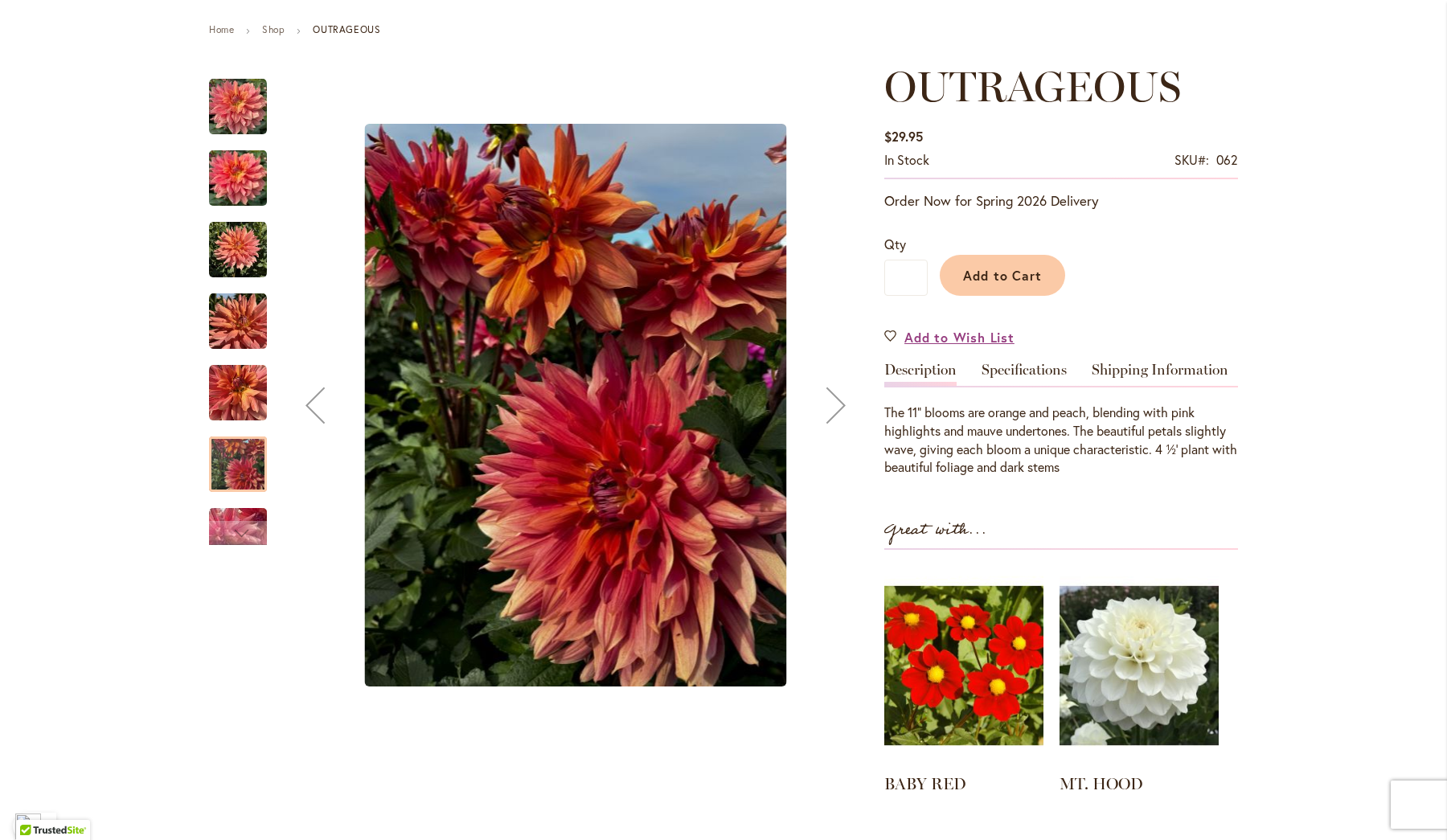
scroll to position [124, 0]
click at [233, 216] on img "OUTRAGEOUS" at bounding box center [238, 177] width 57 height 77
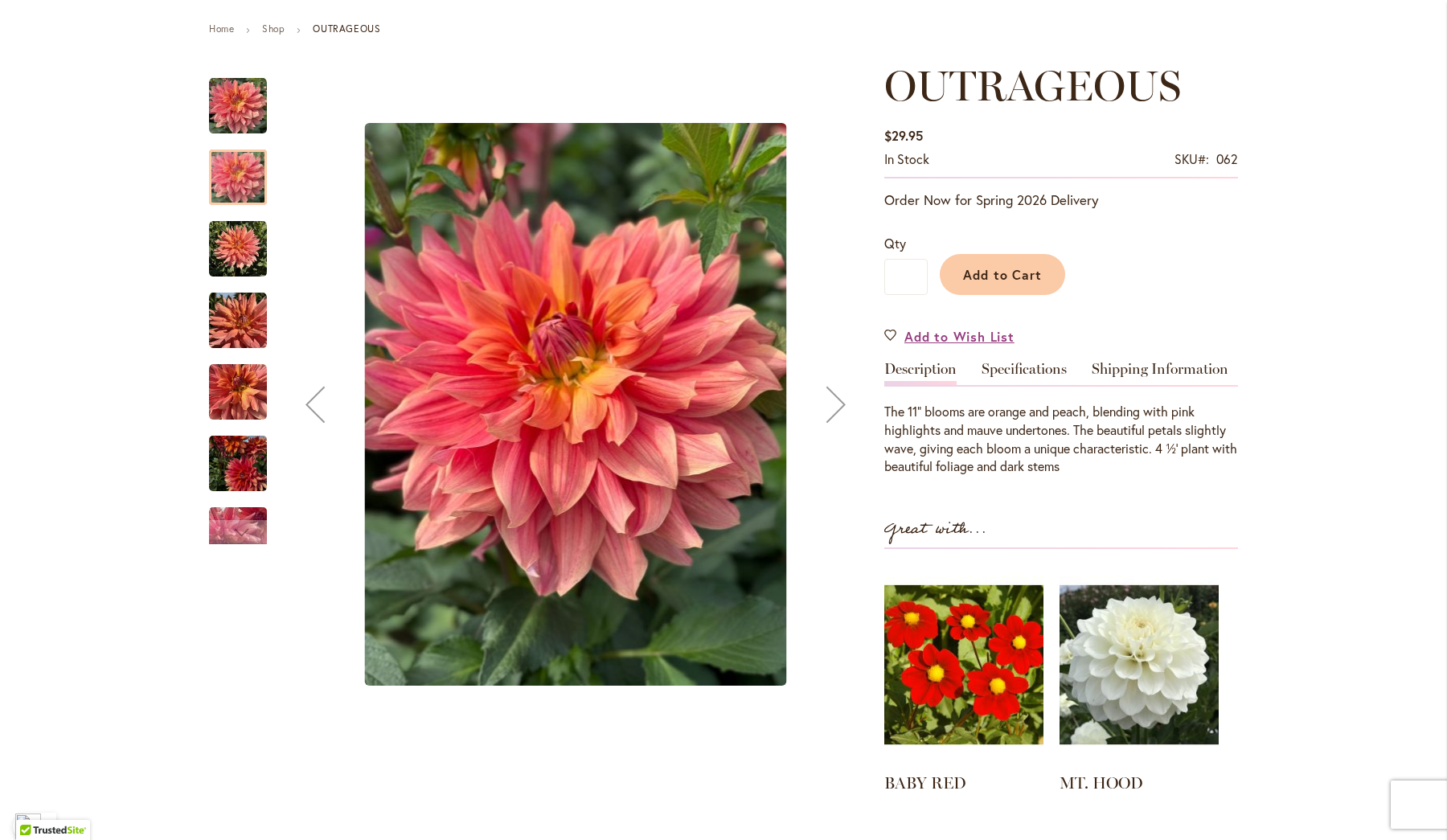
click at [238, 278] on img "OUTRAGEOUS" at bounding box center [238, 249] width 57 height 57
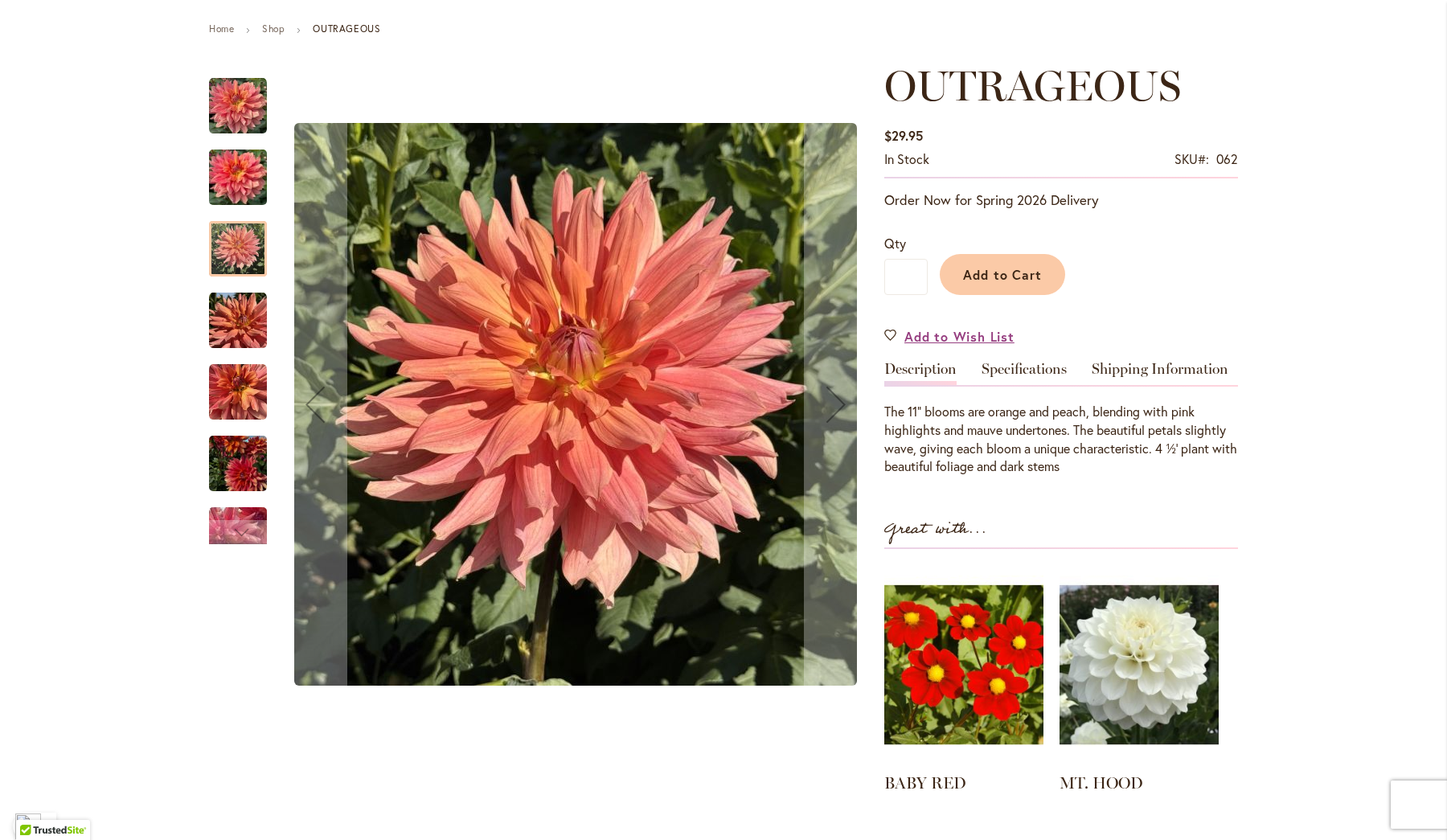
click at [243, 135] on img "OUTRAGEOUS" at bounding box center [238, 106] width 57 height 57
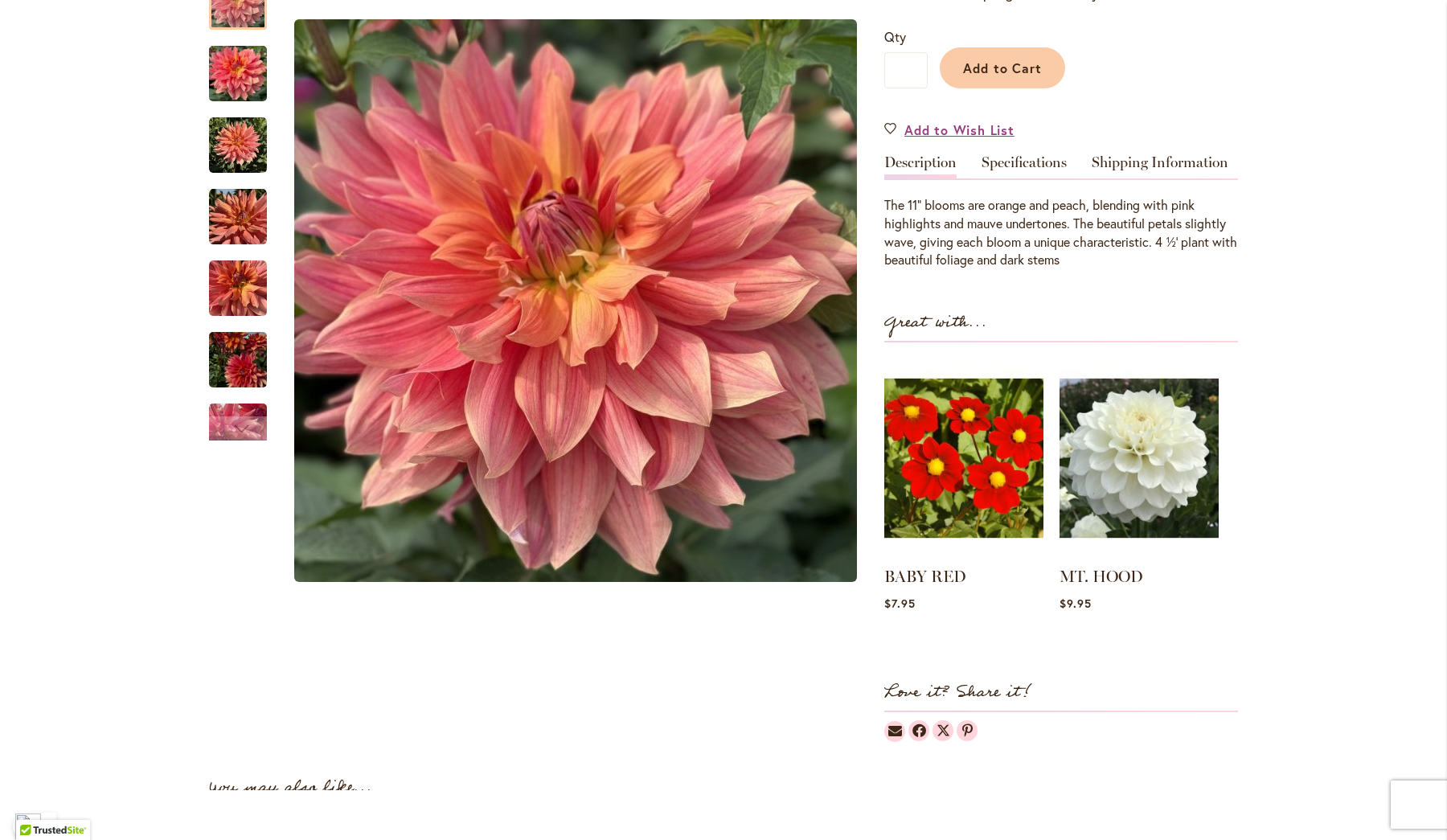
scroll to position [335, 0]
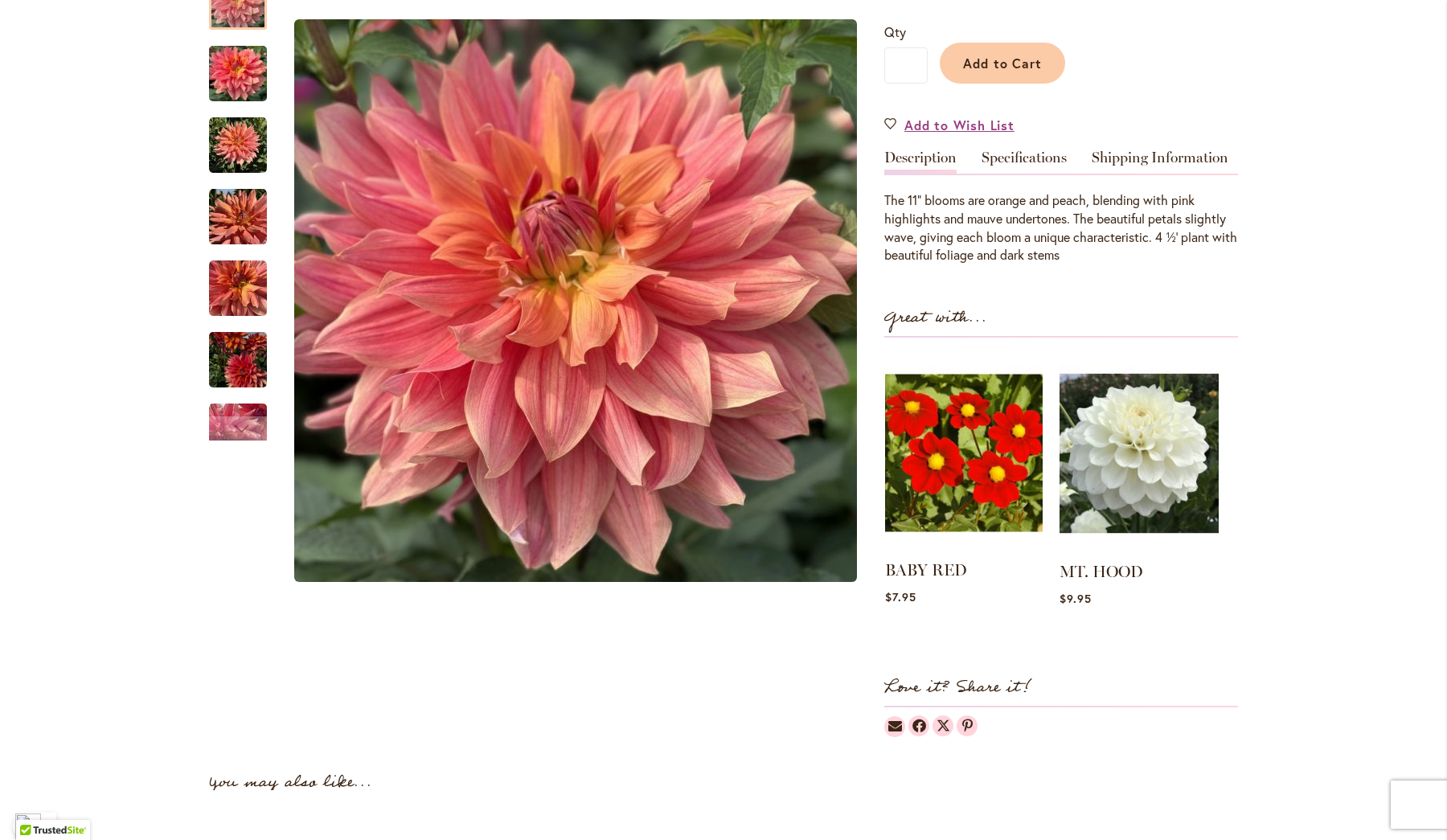
click at [962, 483] on img at bounding box center [963, 453] width 158 height 197
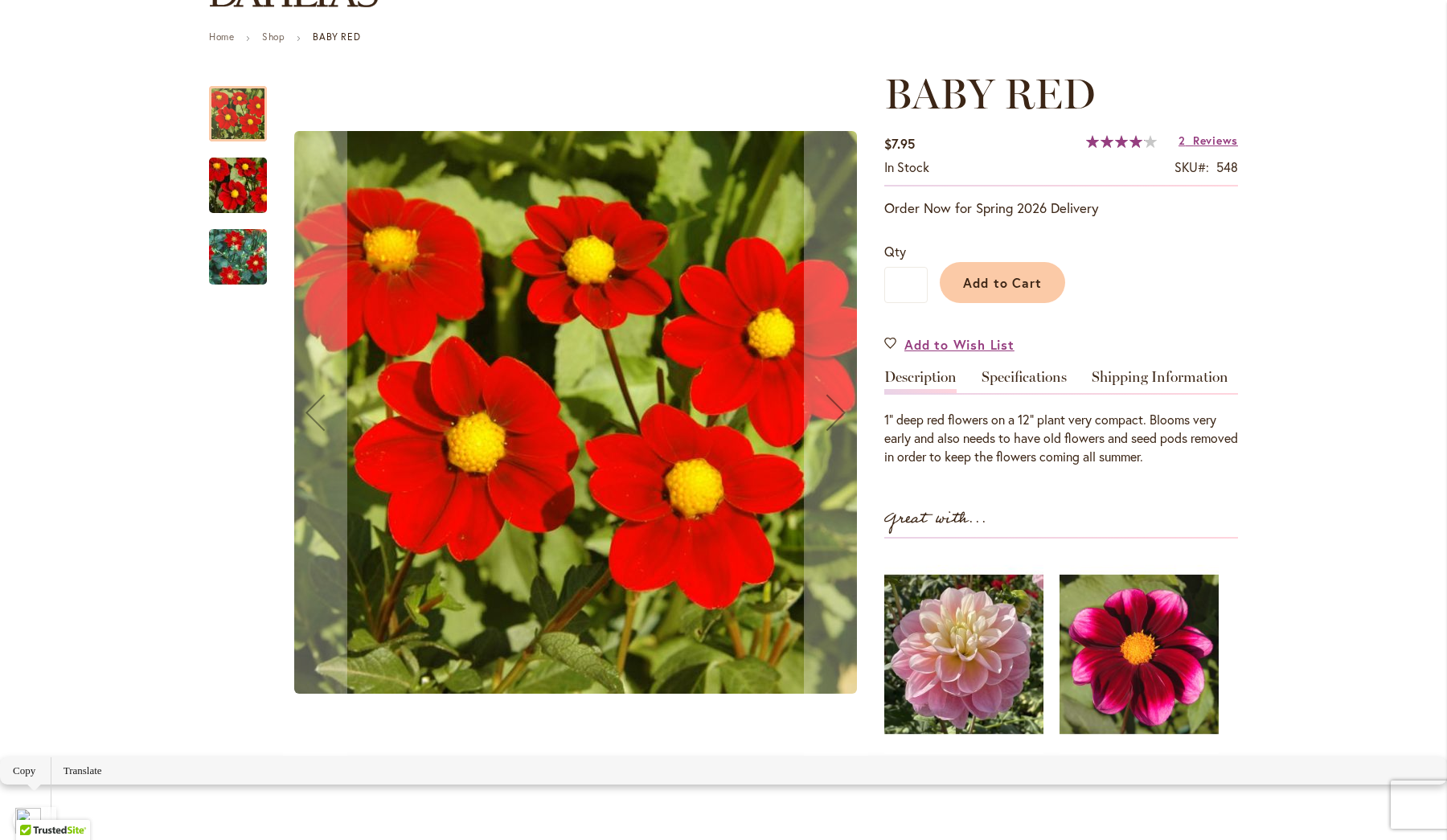
scroll to position [97, 0]
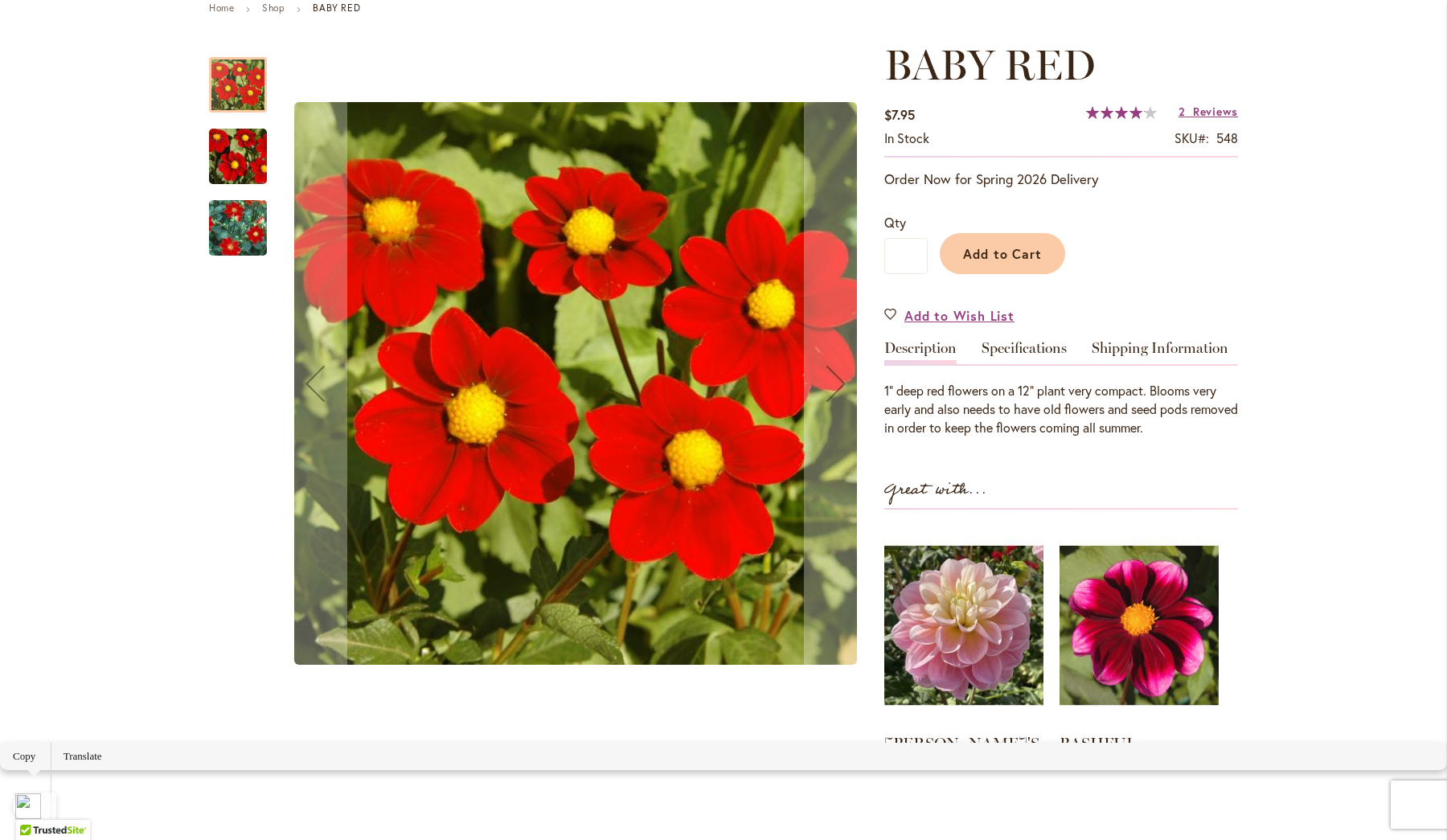
click at [225, 195] on img "BABY RED" at bounding box center [238, 157] width 116 height 77
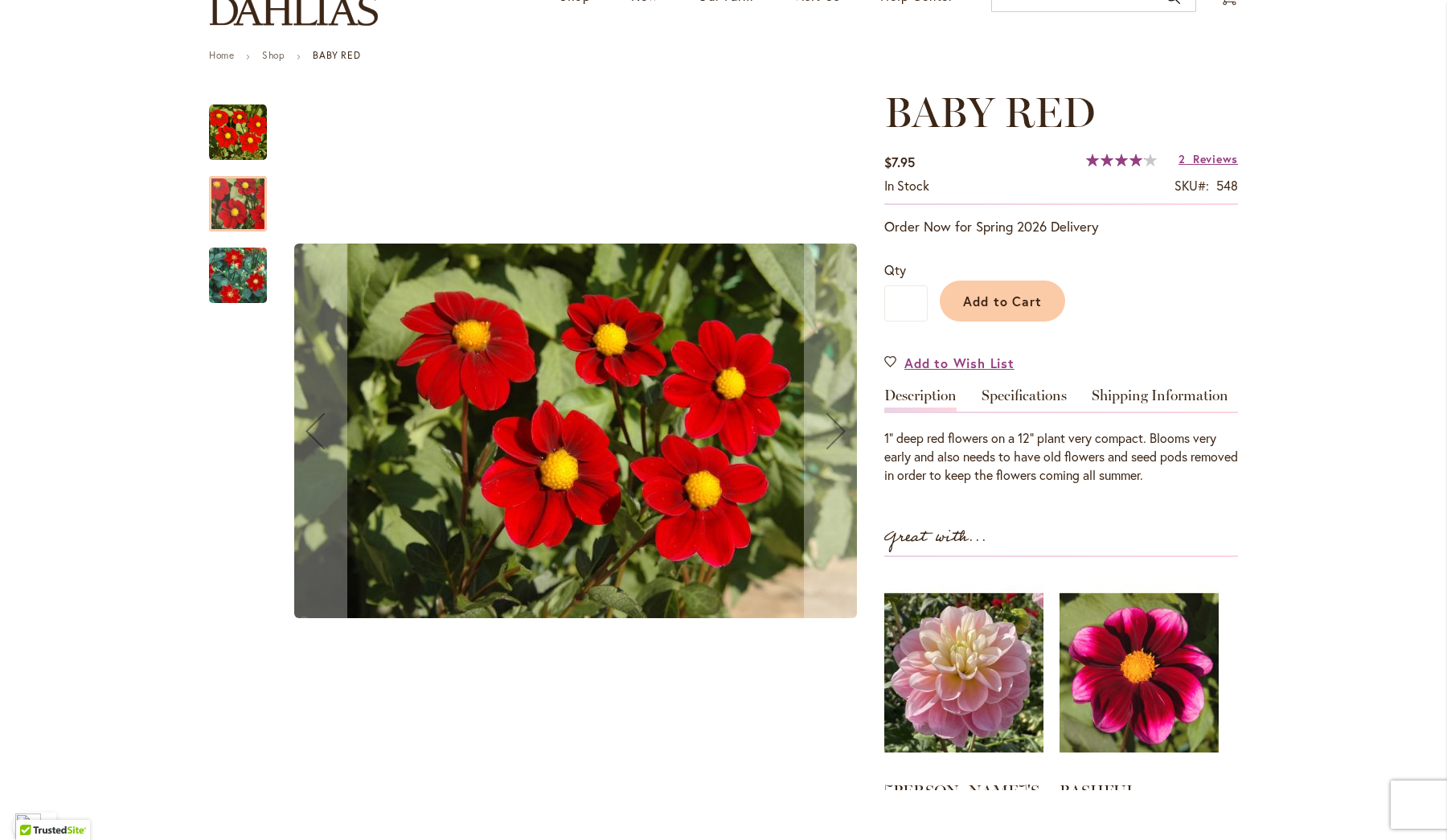
click at [231, 320] on img "BABY RED" at bounding box center [238, 274] width 116 height 104
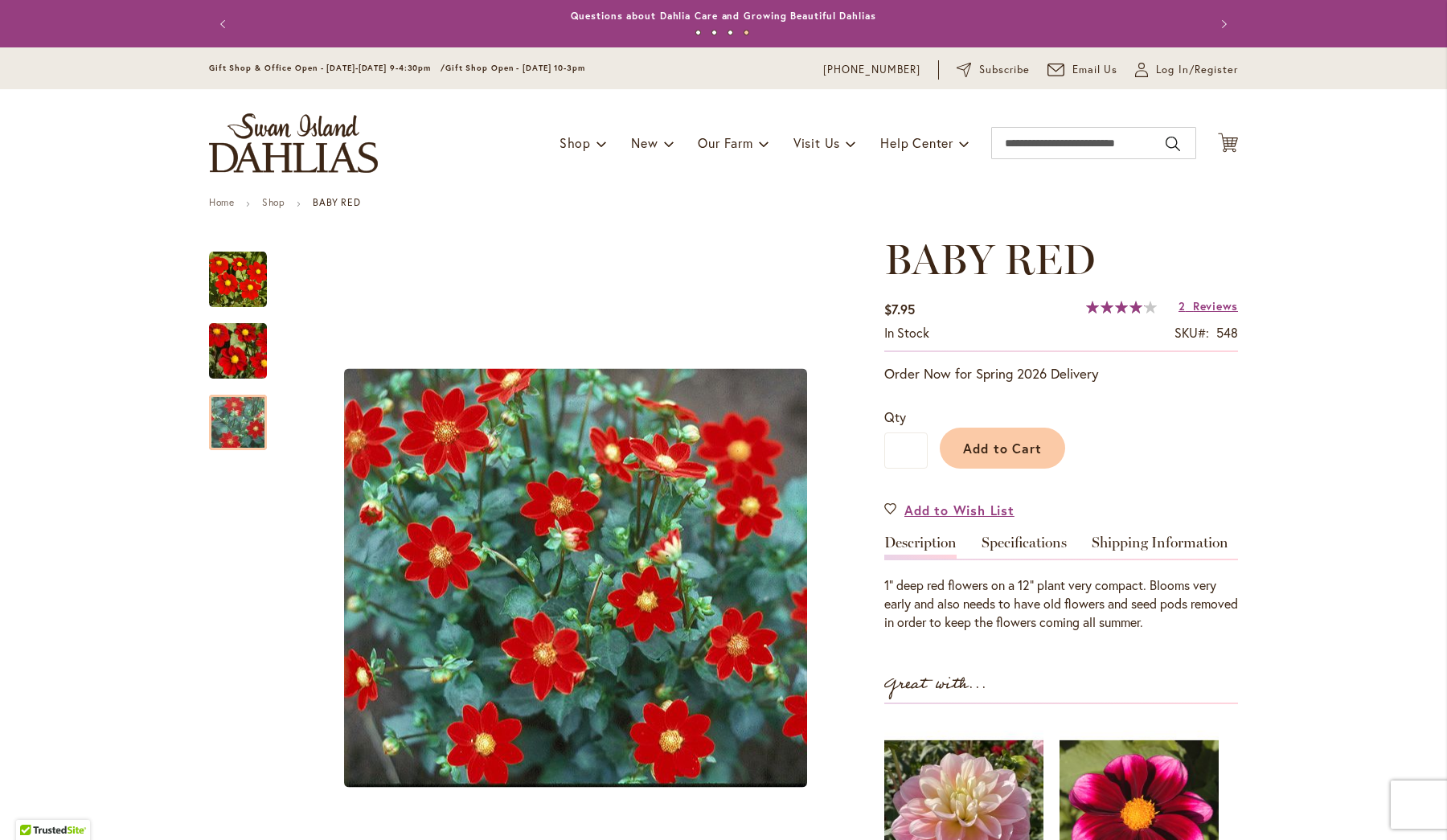
scroll to position [0, 0]
